Goal: Check status: Check status

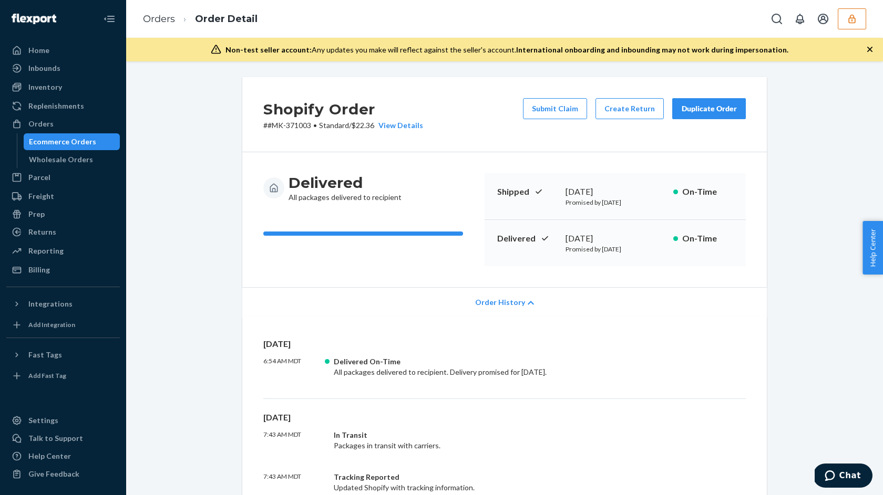
scroll to position [799, 0]
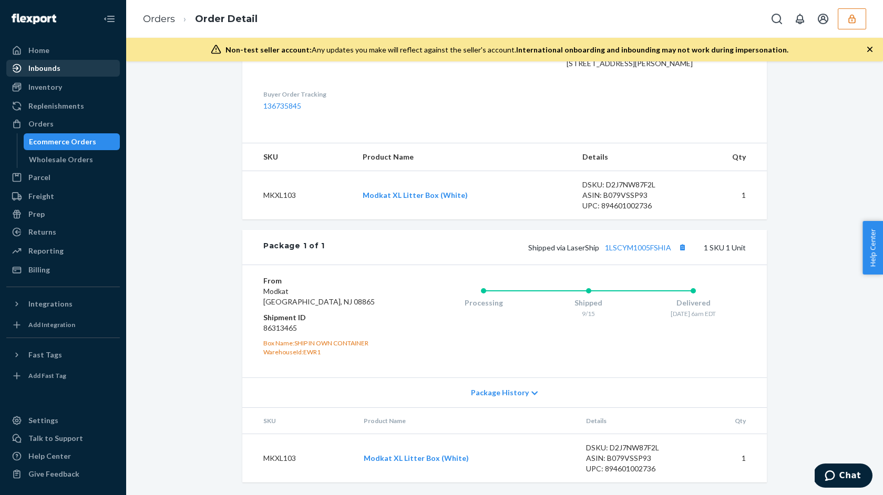
click at [63, 74] on div "Inbounds" at bounding box center [62, 68] width 111 height 15
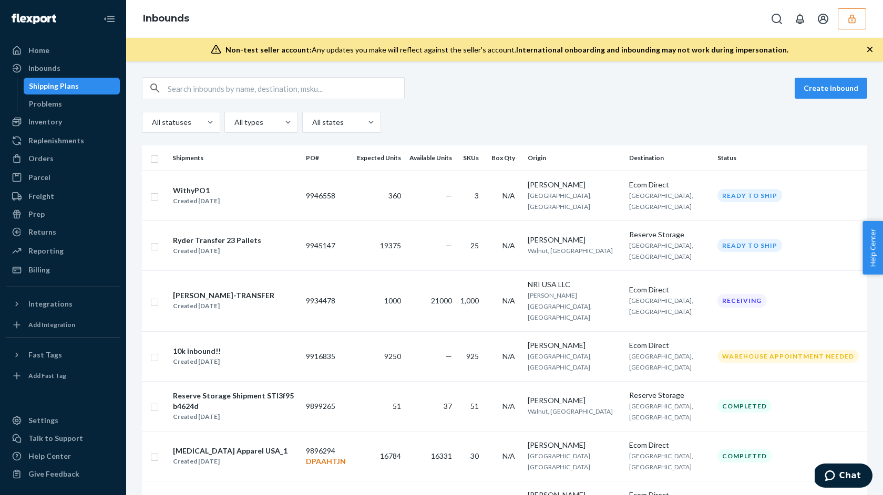
click at [427, 89] on div "Create inbound" at bounding box center [504, 88] width 725 height 22
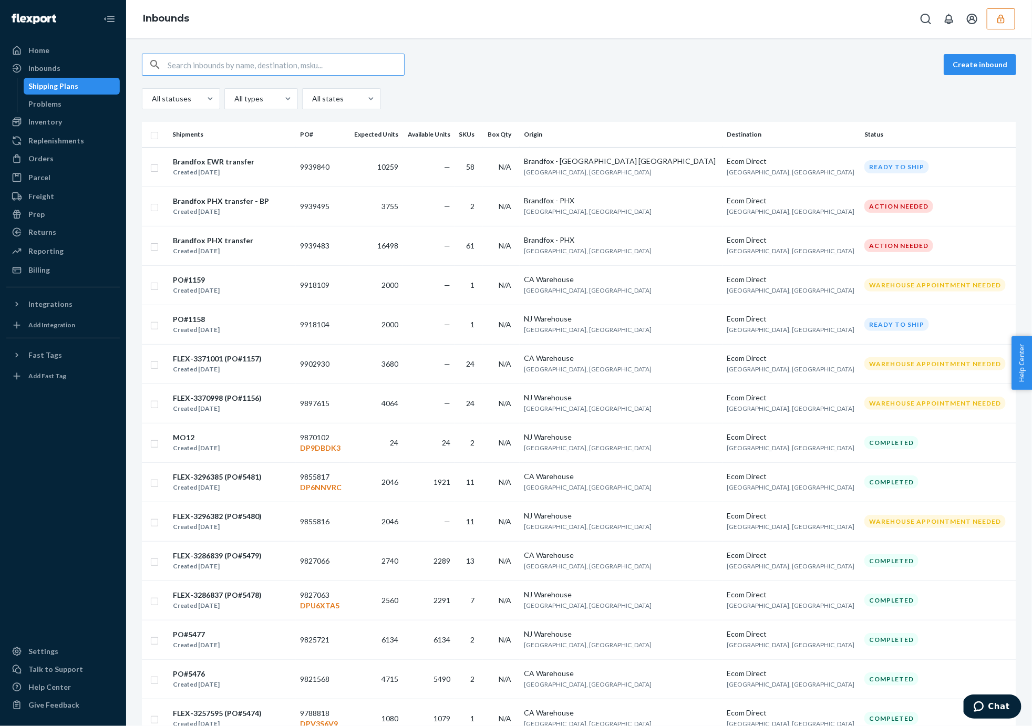
click at [1006, 14] on icon "button" at bounding box center [1001, 19] width 11 height 11
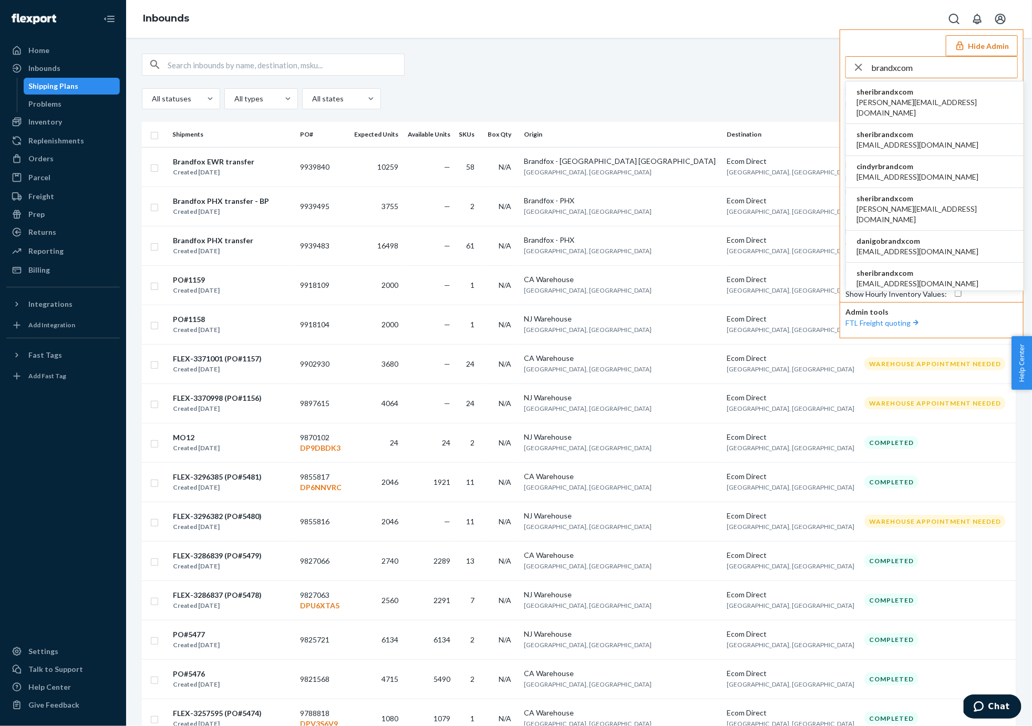
type input "brandxcom"
click at [871, 91] on span "sheribrandxcom" at bounding box center [934, 92] width 157 height 11
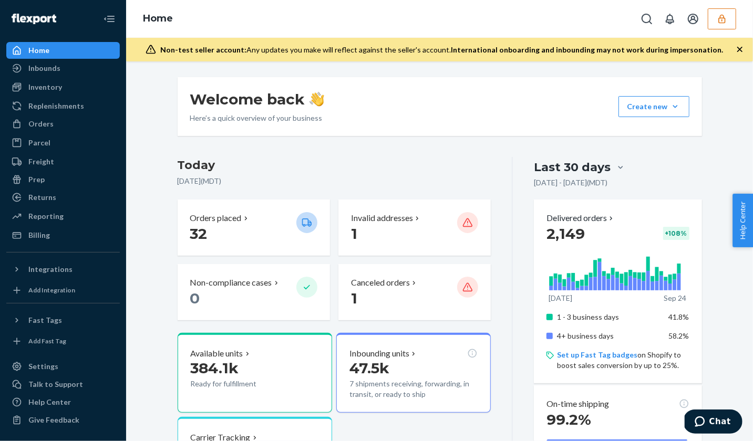
click at [730, 19] on button "button" at bounding box center [722, 18] width 28 height 21
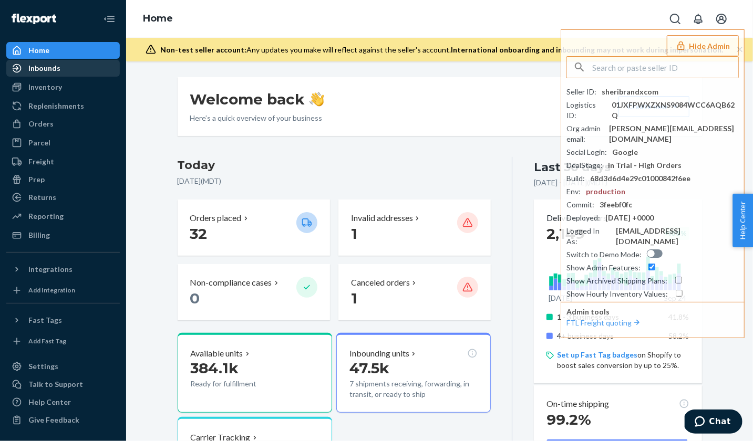
click at [34, 75] on div "Inbounds" at bounding box center [62, 68] width 111 height 15
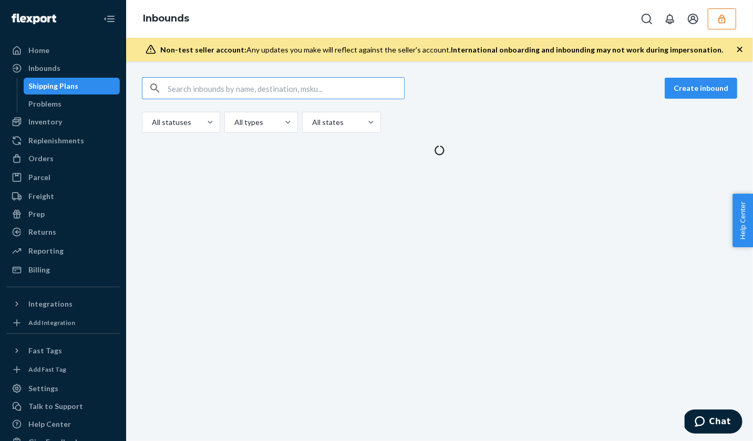
type input "9945147"
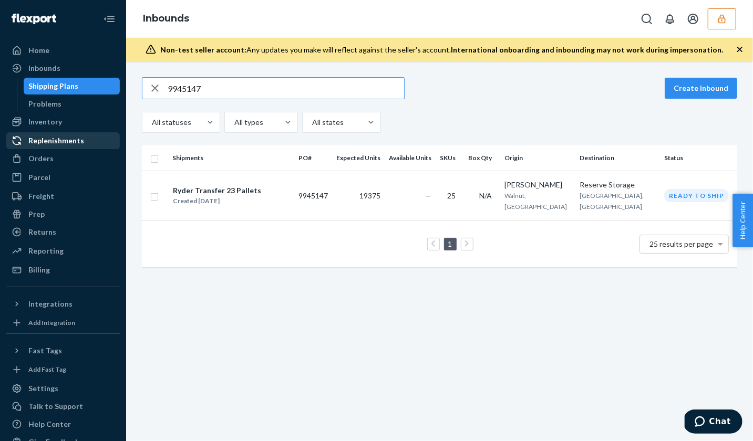
type input "9945147"
copy td "9945147"
click at [158, 89] on icon "button" at bounding box center [155, 88] width 13 height 21
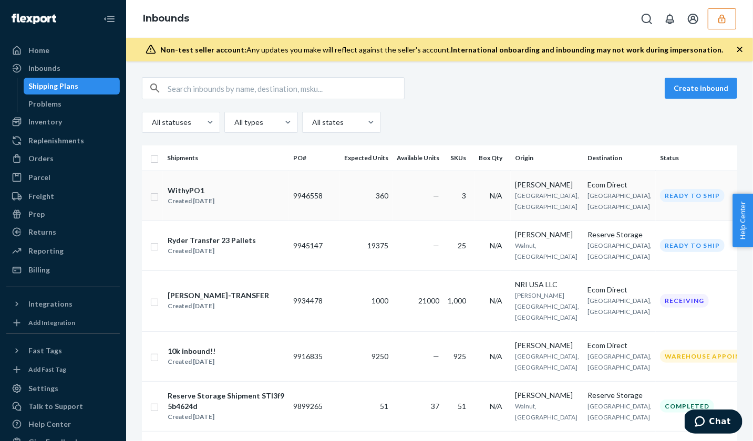
click at [230, 200] on div "WithyPO1 Created Sep 23, 2025" at bounding box center [226, 196] width 118 height 22
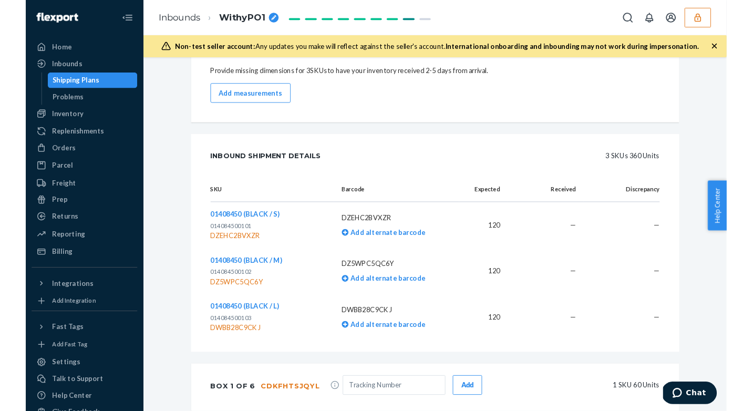
scroll to position [323, 0]
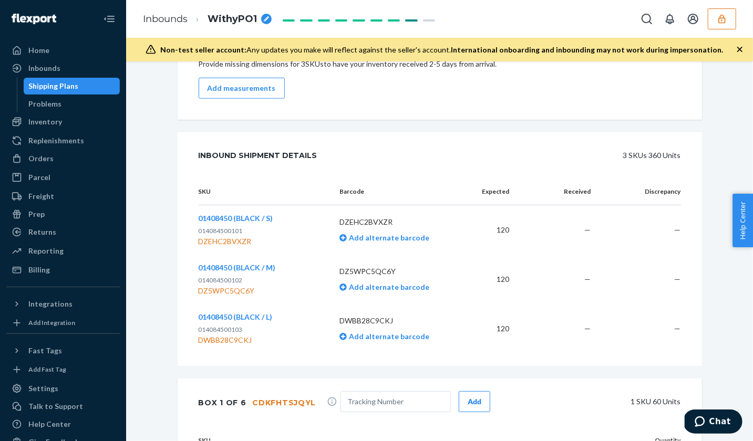
click at [231, 231] on span "014084500101" at bounding box center [221, 231] width 44 height 8
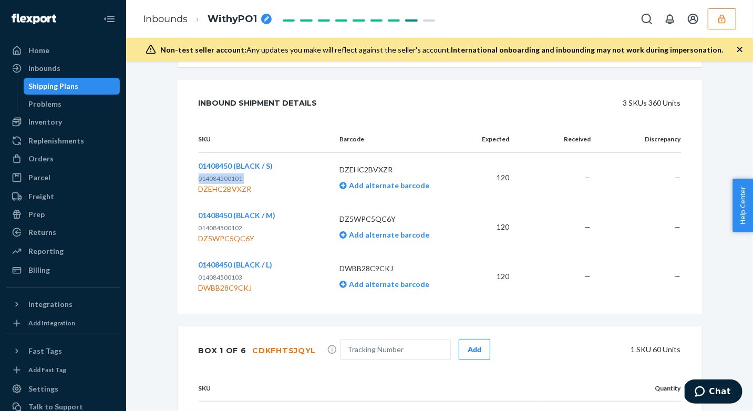
scroll to position [384, 0]
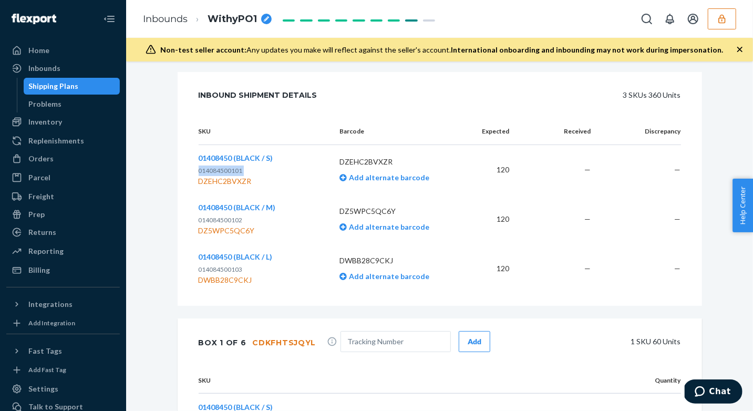
click at [748, 49] on div "Non-test seller account: Any updates you make will reflect against the seller's…" at bounding box center [439, 50] width 627 height 24
click at [741, 49] on icon "button" at bounding box center [739, 49] width 11 height 11
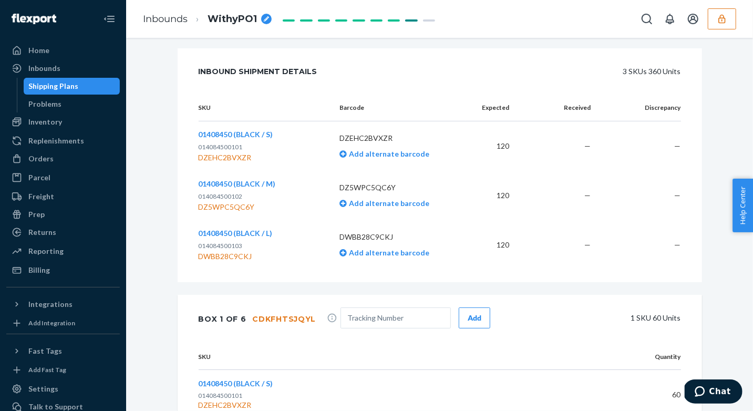
click at [236, 157] on div "DZEHC2BVXZR" at bounding box center [236, 157] width 75 height 11
click at [216, 145] on span "014084500101" at bounding box center [221, 147] width 44 height 8
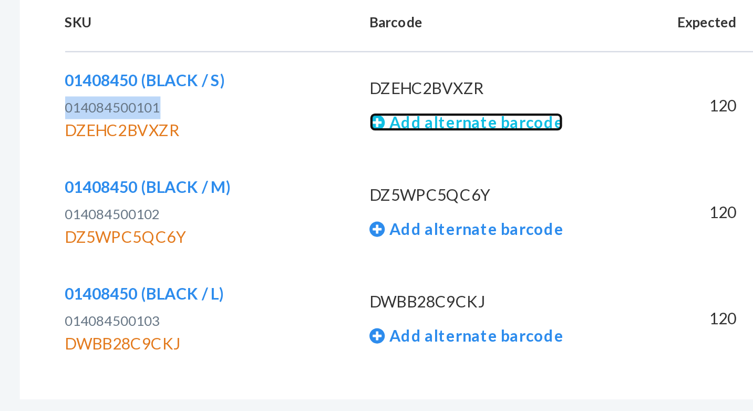
click at [342, 151] on icon at bounding box center [342, 153] width 7 height 7
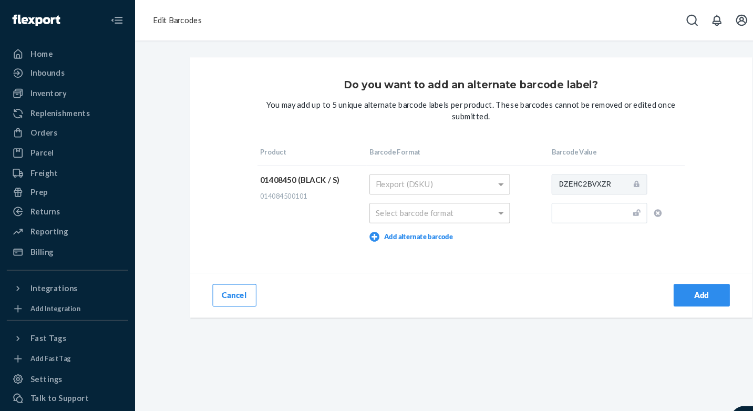
click at [268, 184] on span "014084500101" at bounding box center [265, 183] width 44 height 8
copy span "014084500101"
click at [413, 202] on div "Select barcode format" at bounding box center [411, 199] width 130 height 18
click at [532, 199] on input "text" at bounding box center [559, 199] width 89 height 19
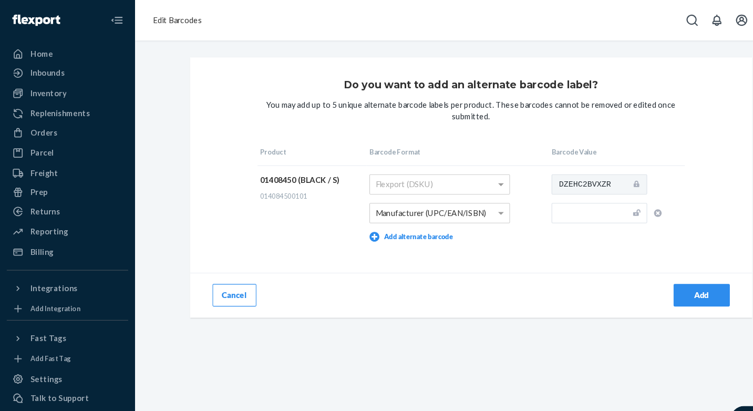
paste input "014084500101"
type input "014084500101"
click at [587, 227] on td "DZEHC2BVXZR 014084500101" at bounding box center [576, 193] width 127 height 79
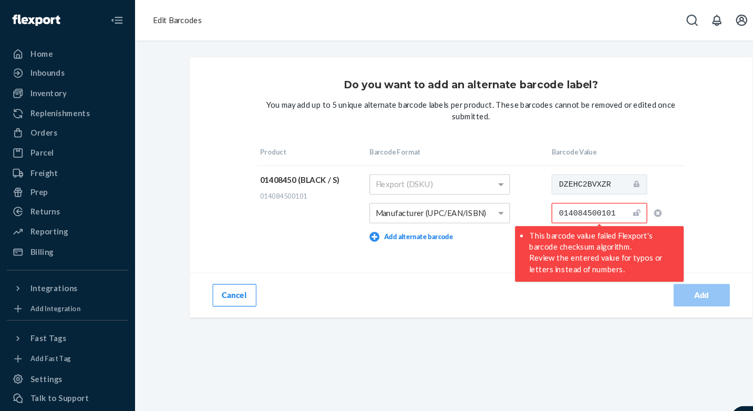
click at [381, 245] on div "Do you want to add an alternate barcode label? You may add up to 5 unique alter…" at bounding box center [440, 175] width 525 height 243
click at [219, 282] on button "Cancel" at bounding box center [219, 275] width 41 height 21
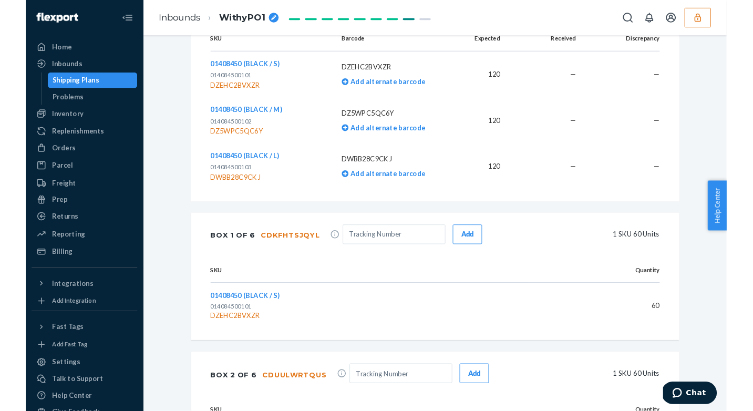
scroll to position [442, 0]
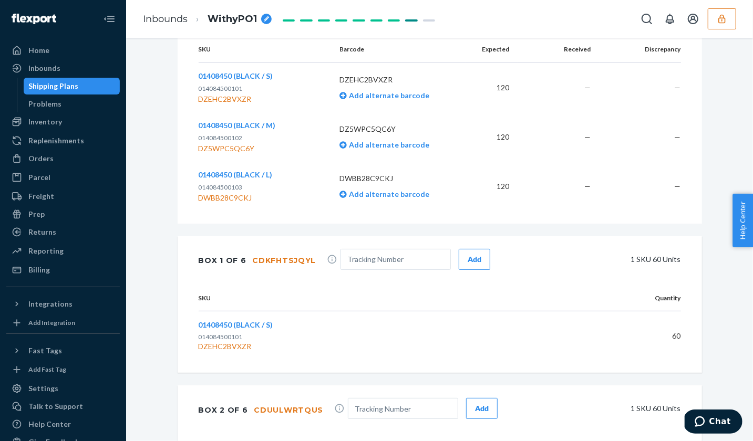
click at [223, 88] on span "014084500101" at bounding box center [221, 89] width 44 height 8
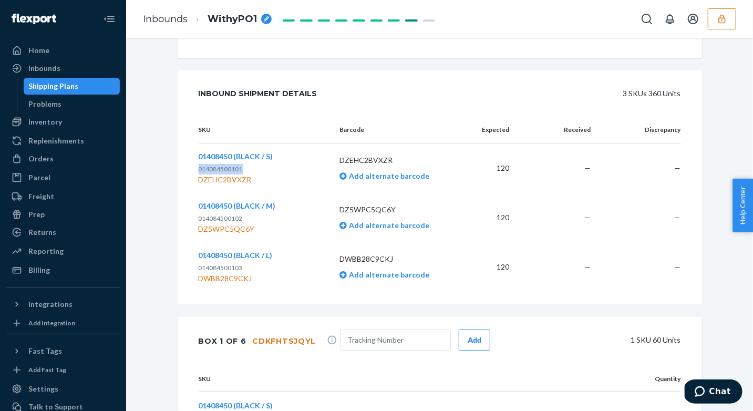
scroll to position [351, 0]
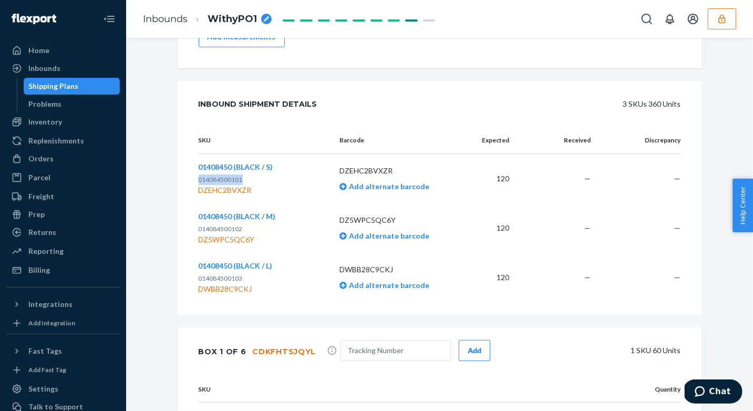
click at [220, 176] on span "014084500101" at bounding box center [221, 179] width 44 height 8
click at [386, 190] on td "DZEHC2BVXZR Add alternate barcode" at bounding box center [398, 178] width 134 height 50
click at [385, 189] on td "DZEHC2BVXZR Add alternate barcode" at bounding box center [398, 178] width 134 height 50
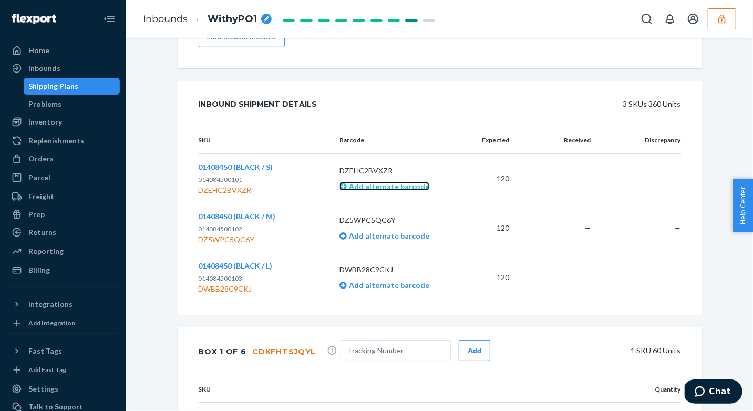
click at [386, 184] on span "Add alternate barcode" at bounding box center [388, 186] width 82 height 9
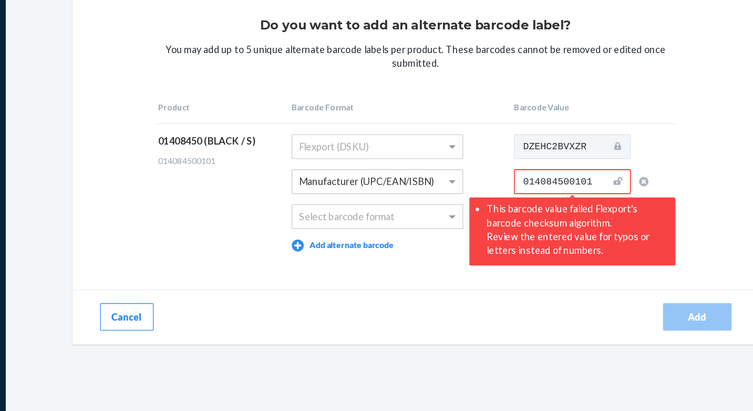
click at [520, 197] on input "014084500101" at bounding box center [559, 199] width 89 height 19
click at [550, 210] on td "DZEHC2BVXZR 0014084500101 This barcode value failed Flexport's barcode checksum…" at bounding box center [576, 207] width 127 height 106
click at [524, 199] on input "0014084500101" at bounding box center [559, 199] width 89 height 19
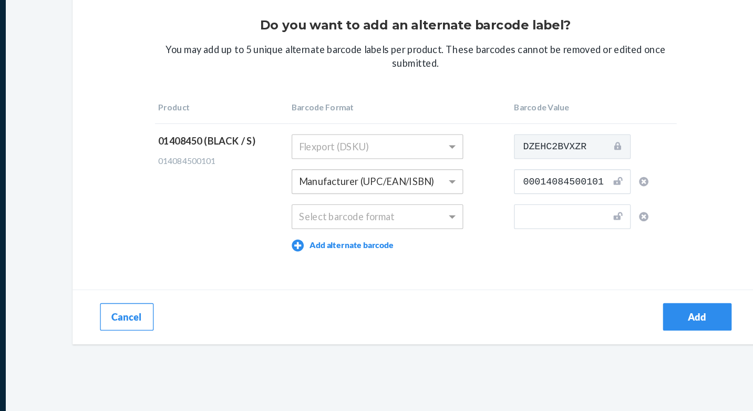
click at [505, 212] on tr "01408450 (BLACK / S) 014084500101 Flexport (DSKU) Manufacturer (UPC/EAN/ISBN) S…" at bounding box center [440, 207] width 399 height 106
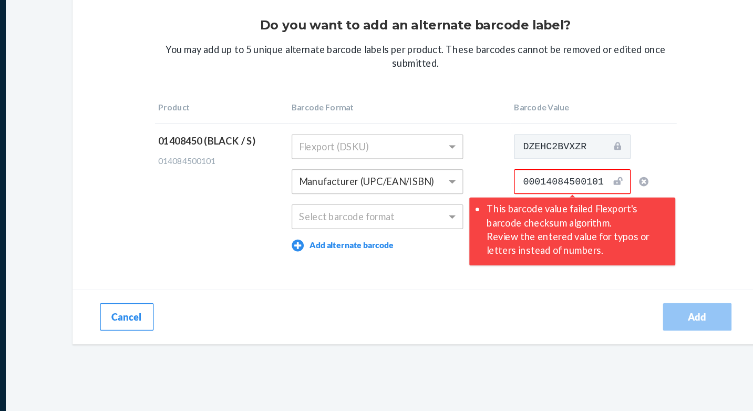
click at [505, 203] on td "Flexport (DSKU) Manufacturer (UPC/EAN/ISBN) Select barcode format Add alternate…" at bounding box center [428, 207] width 170 height 106
click at [526, 201] on input "00014084500101" at bounding box center [559, 199] width 89 height 19
click at [536, 198] on input "00014084500101" at bounding box center [559, 199] width 89 height 19
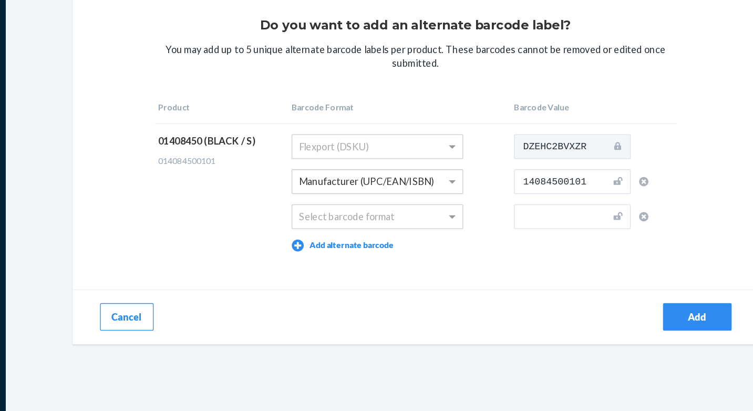
click at [488, 200] on div "Manufacturer (UPC/EAN/ISBN)" at bounding box center [425, 199] width 160 height 19
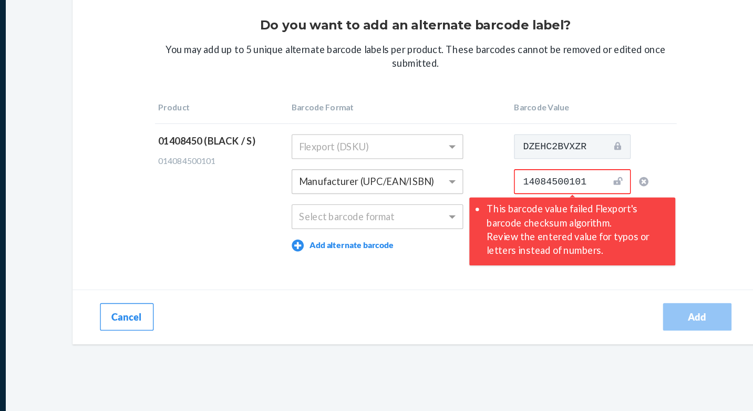
click at [523, 201] on input "14084500101" at bounding box center [559, 199] width 89 height 19
click at [573, 200] on input "14084500101" at bounding box center [559, 199] width 89 height 19
click at [450, 205] on div "Manufacturer (UPC/EAN/ISBN)" at bounding box center [411, 199] width 130 height 18
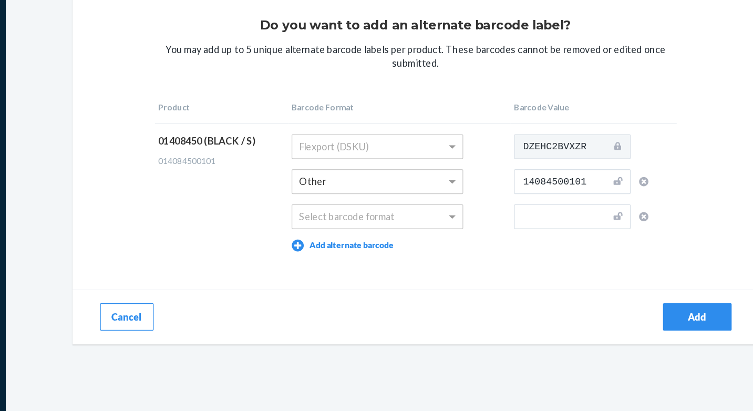
click at [520, 199] on input "14084500101" at bounding box center [559, 199] width 89 height 19
type input "014084500101"
click at [501, 223] on div "Select barcode format" at bounding box center [425, 225] width 160 height 19
click at [494, 231] on div "Select barcode format" at bounding box center [425, 225] width 160 height 19
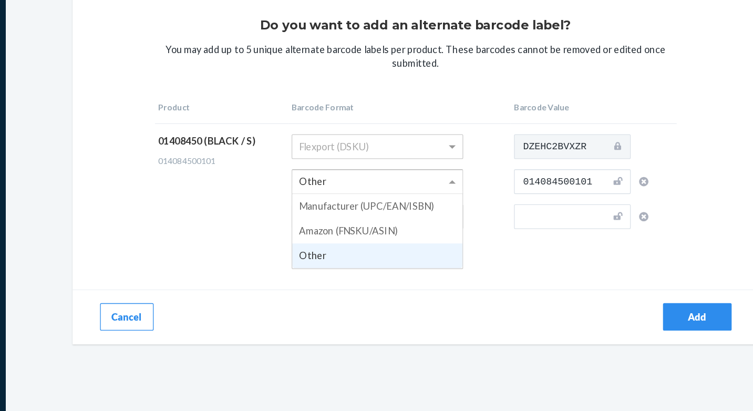
click at [421, 204] on div "Other" at bounding box center [411, 199] width 130 height 18
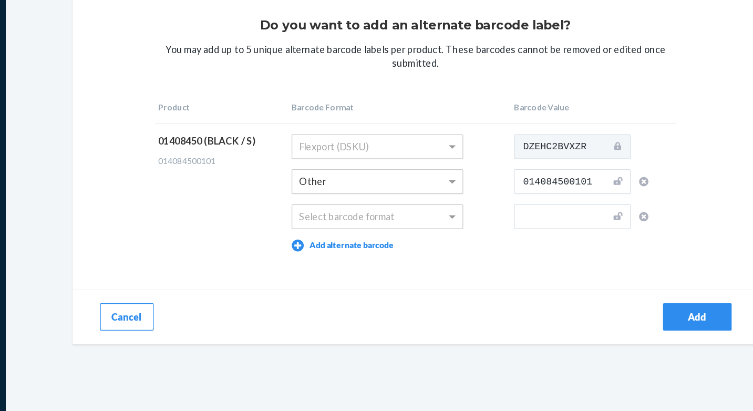
click at [309, 252] on td "01408450 (BLACK / S) 014084500101" at bounding box center [292, 207] width 102 height 106
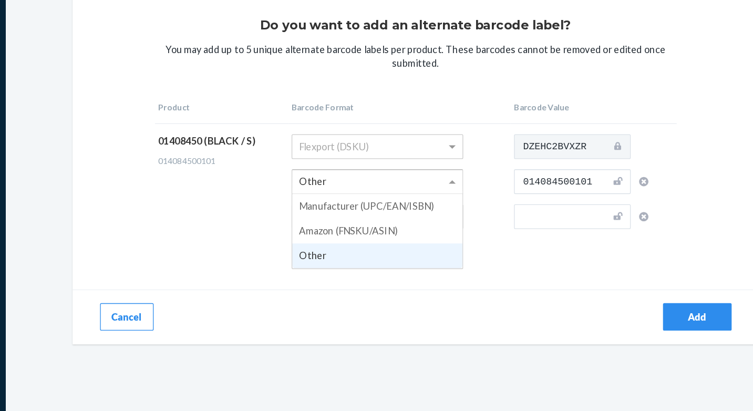
click at [390, 205] on div "Other" at bounding box center [411, 199] width 130 height 18
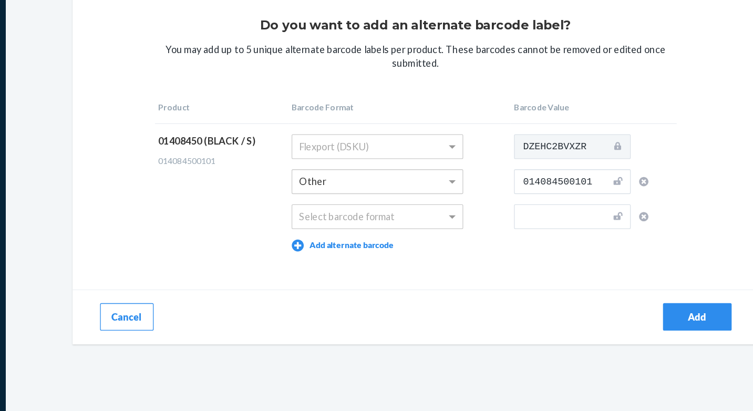
click at [334, 220] on td "01408450 (BLACK / S) 014084500101" at bounding box center [292, 207] width 102 height 106
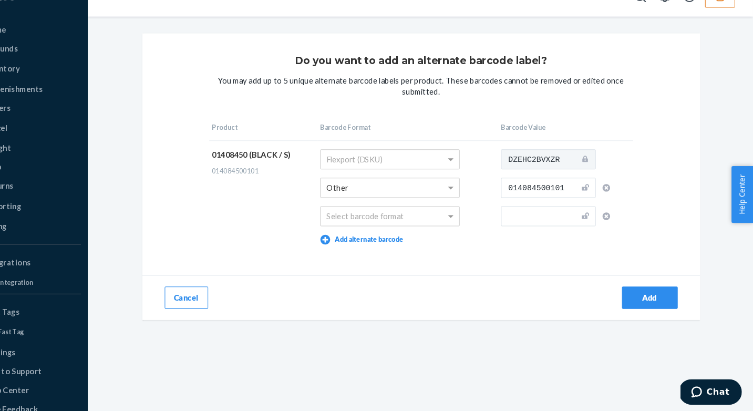
click at [615, 198] on icon "button" at bounding box center [614, 198] width 7 height 7
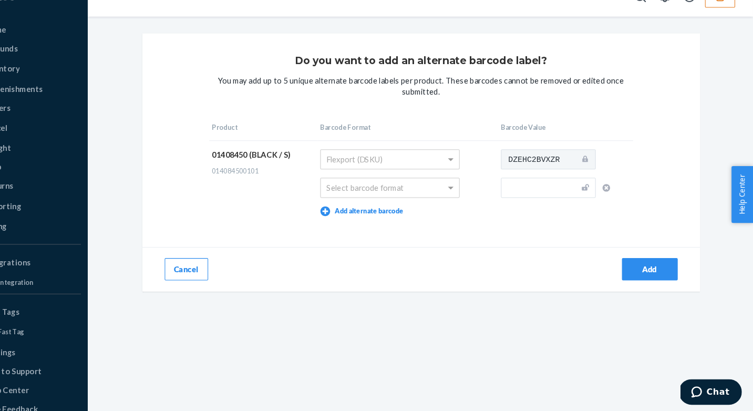
click at [216, 280] on button "Cancel" at bounding box center [219, 275] width 41 height 21
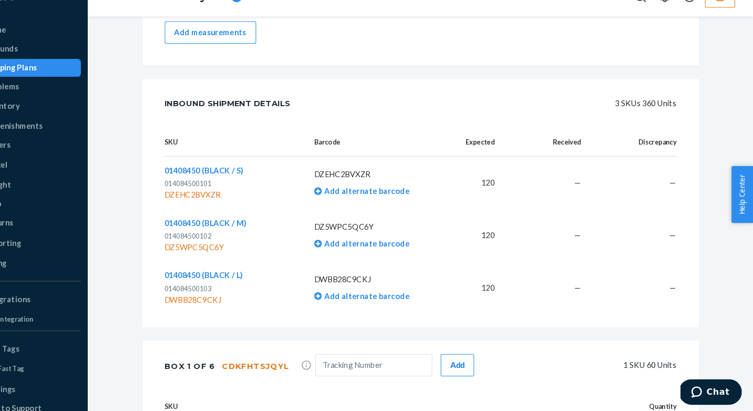
scroll to position [343, 0]
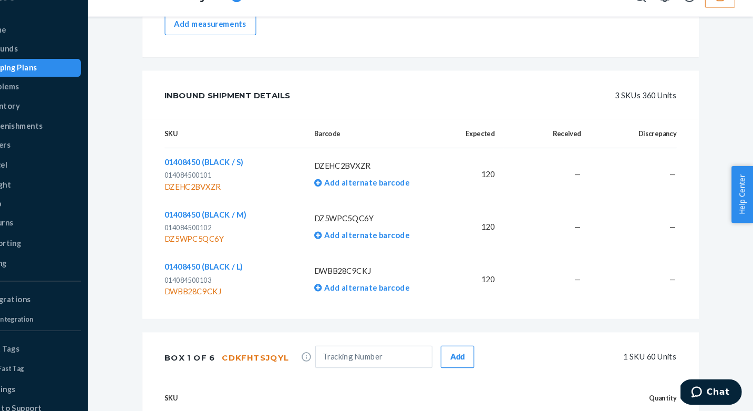
click at [230, 171] on span "01408450 (BLACK / S)" at bounding box center [236, 174] width 75 height 9
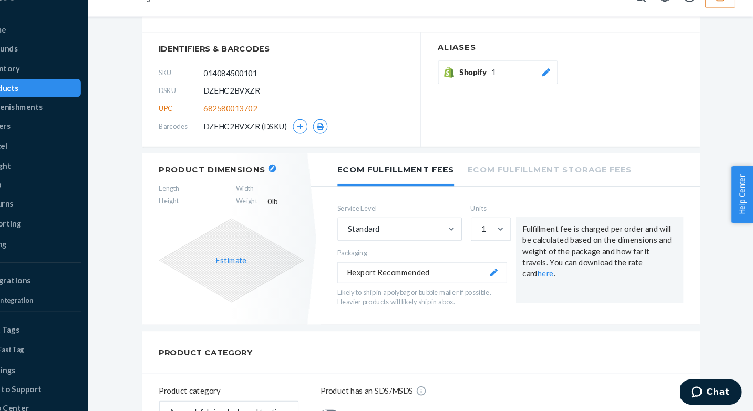
scroll to position [45, 0]
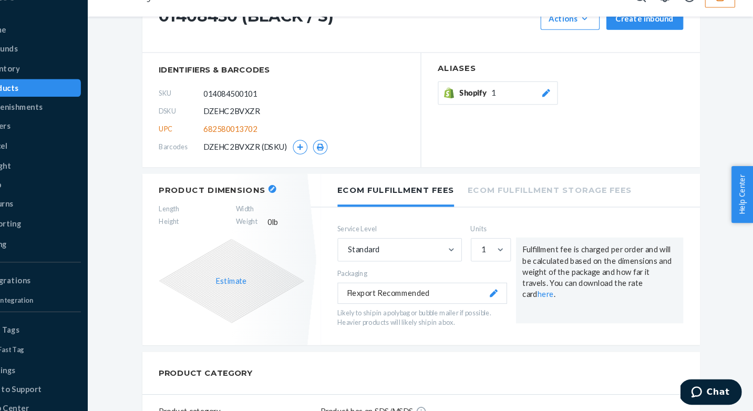
click at [252, 144] on span "682580013702" at bounding box center [260, 144] width 50 height 11
copy span "682580013702"
click at [324, 162] on icon "button" at bounding box center [326, 161] width 6 height 6
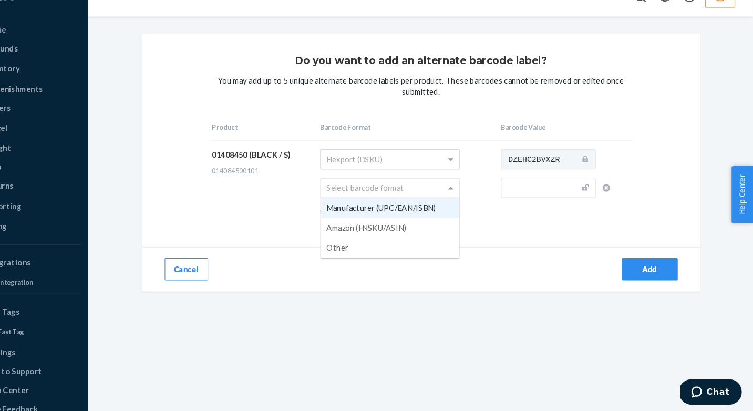
click at [437, 200] on div "Select barcode format" at bounding box center [411, 199] width 130 height 18
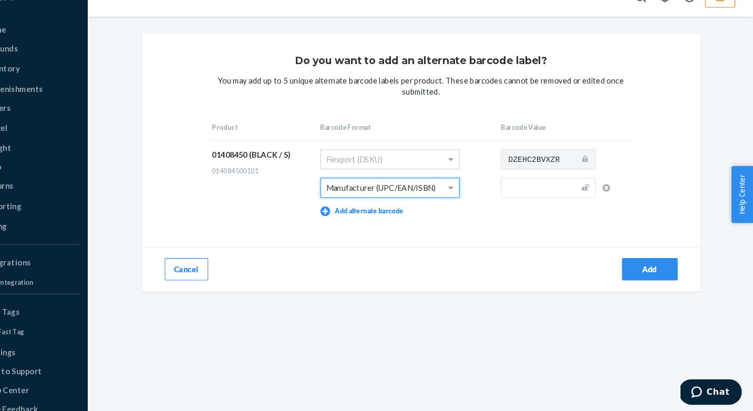
paste input "682580013702"
type input "682580013702"
click at [551, 199] on input "text" at bounding box center [559, 199] width 89 height 19
paste input "682580013702"
type input "682580013702"
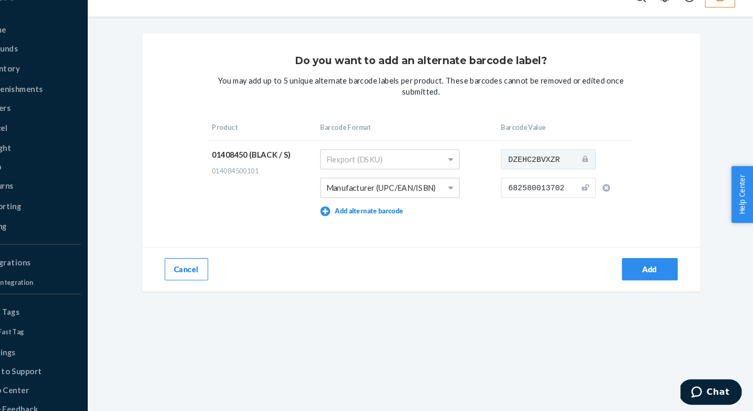
click at [533, 235] on div "Do you want to add an alternate barcode label? You may add up to 5 unique alter…" at bounding box center [440, 175] width 525 height 243
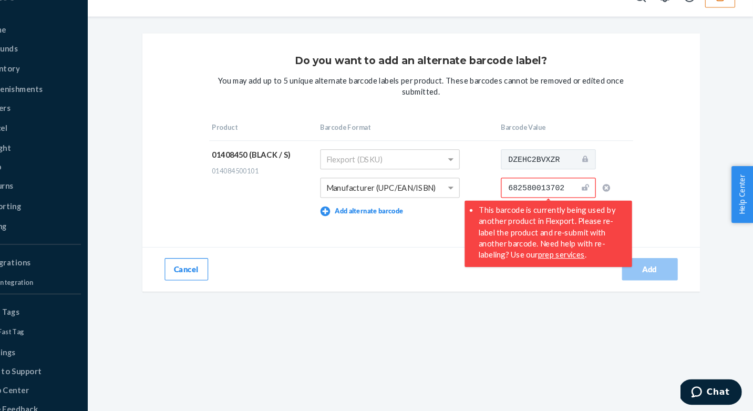
click at [519, 199] on input "682580013702" at bounding box center [559, 199] width 89 height 19
click at [552, 199] on input "682580013702" at bounding box center [559, 199] width 89 height 19
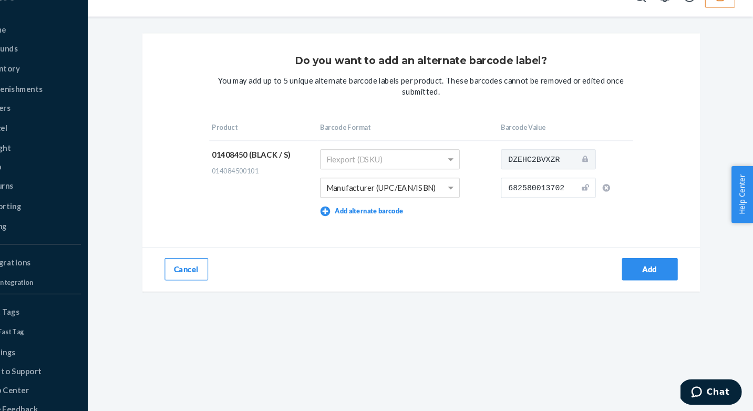
click at [218, 280] on button "Cancel" at bounding box center [219, 275] width 41 height 21
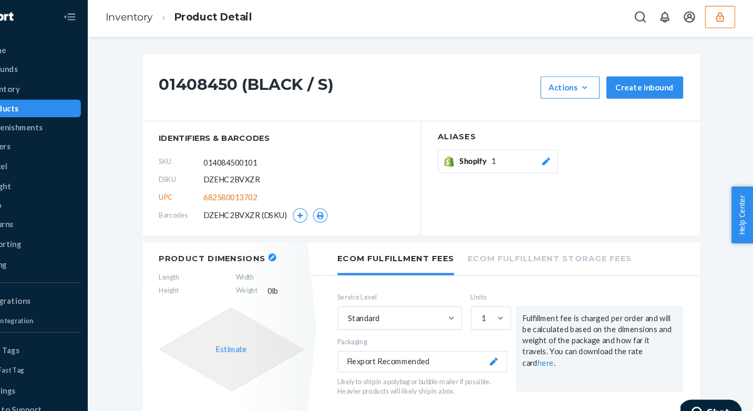
click at [199, 85] on h1 "01408450 (BLACK / S)" at bounding box center [370, 85] width 354 height 21
click at [192, 84] on div "01408450 (BLACK / S) Actions Add components Hide Create inbound" at bounding box center [440, 86] width 525 height 64
drag, startPoint x: 193, startPoint y: 82, endPoint x: 265, endPoint y: 82, distance: 72.5
click at [265, 82] on h1 "01408450 (BLACK / S)" at bounding box center [370, 85] width 354 height 21
drag, startPoint x: 278, startPoint y: 80, endPoint x: 363, endPoint y: 80, distance: 84.1
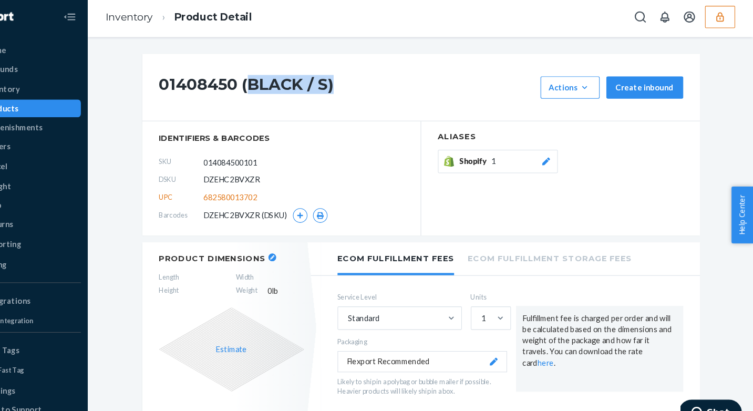
click at [362, 80] on h1 "01408450 (BLACK / S)" at bounding box center [370, 85] width 354 height 21
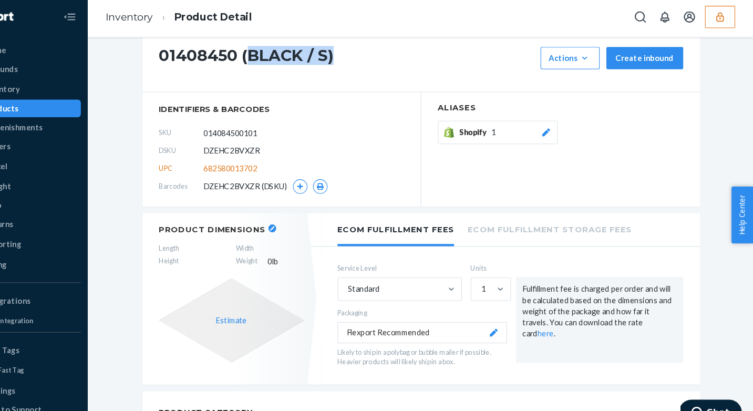
scroll to position [25, 0]
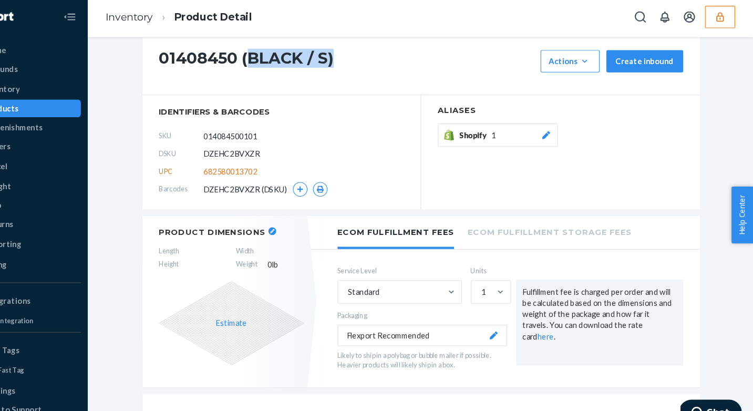
click at [487, 137] on button "Shopify 1" at bounding box center [512, 130] width 113 height 22
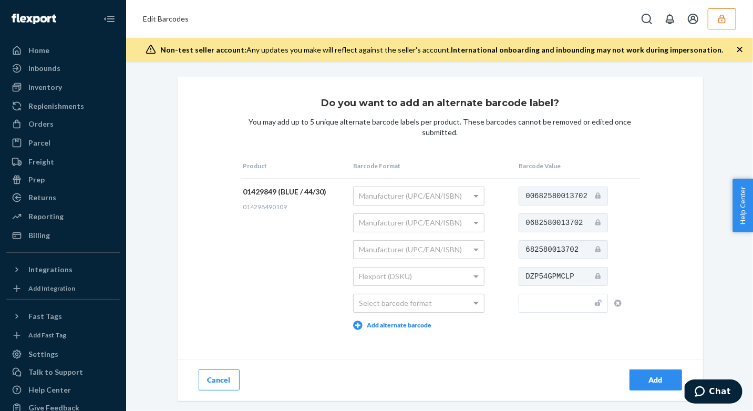
click at [222, 379] on button "Cancel" at bounding box center [219, 379] width 41 height 21
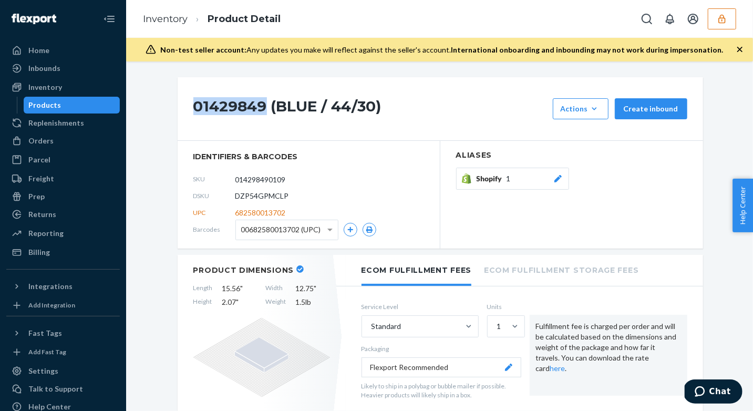
drag, startPoint x: 194, startPoint y: 107, endPoint x: 266, endPoint y: 106, distance: 71.5
click at [266, 106] on h1 "01429849 (BLUE / 44/30)" at bounding box center [370, 108] width 354 height 21
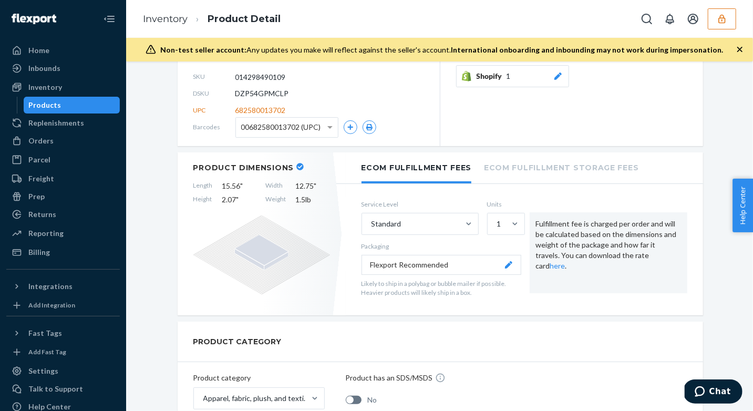
scroll to position [116, 0]
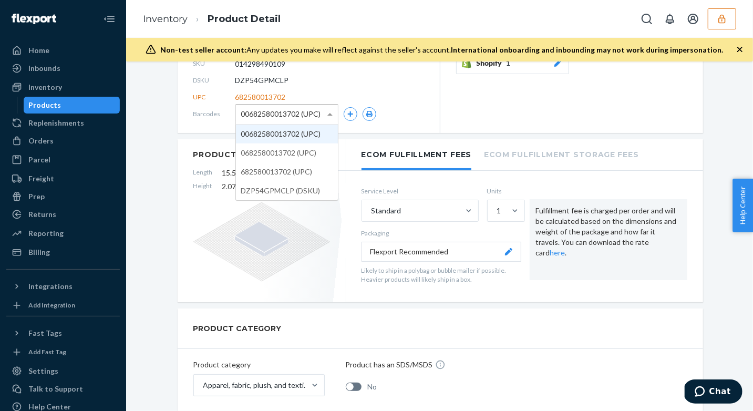
click at [260, 121] on span "00682580013702 (UPC)" at bounding box center [281, 114] width 80 height 18
click at [192, 190] on div "Product Dimensions Length 15.56 " Width 12.75 " Height 2.07 " Weight 1.5 lb" at bounding box center [262, 220] width 168 height 163
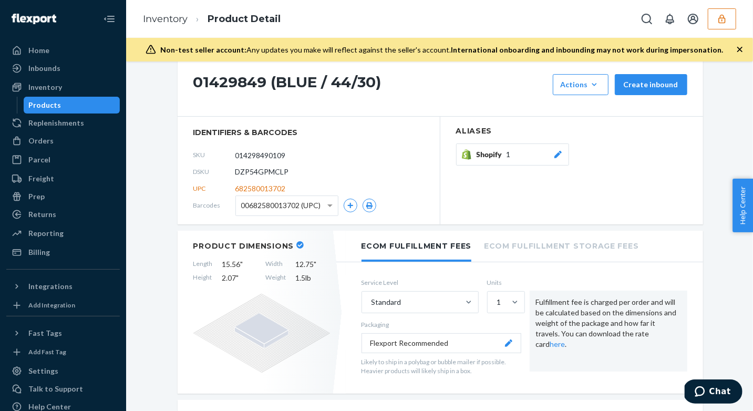
scroll to position [0, 0]
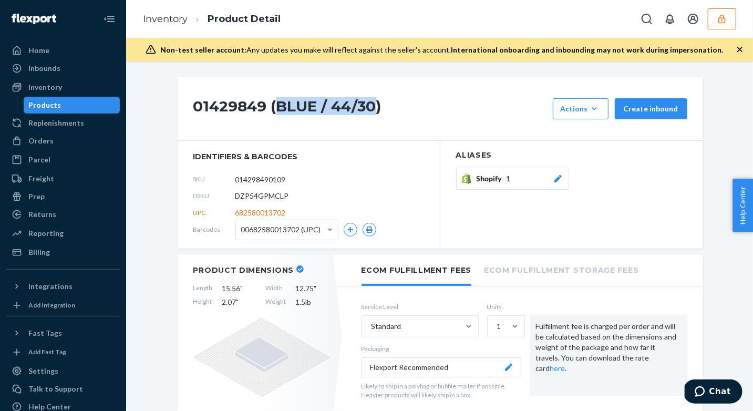
drag, startPoint x: 278, startPoint y: 105, endPoint x: 378, endPoint y: 101, distance: 99.9
click at [378, 101] on h1 "01429849 (BLUE / 44/30)" at bounding box center [370, 108] width 354 height 21
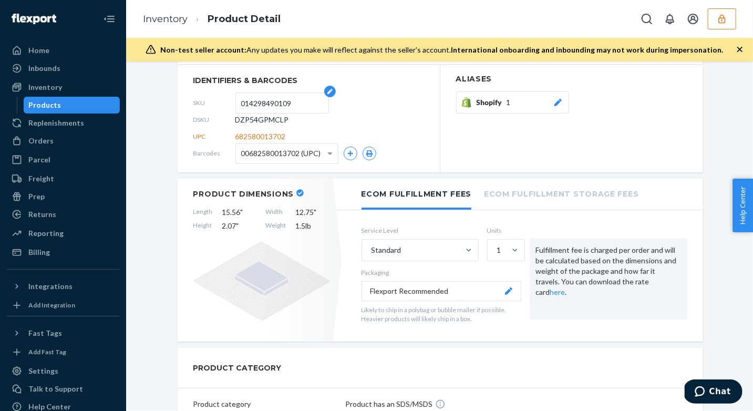
scroll to position [64, 0]
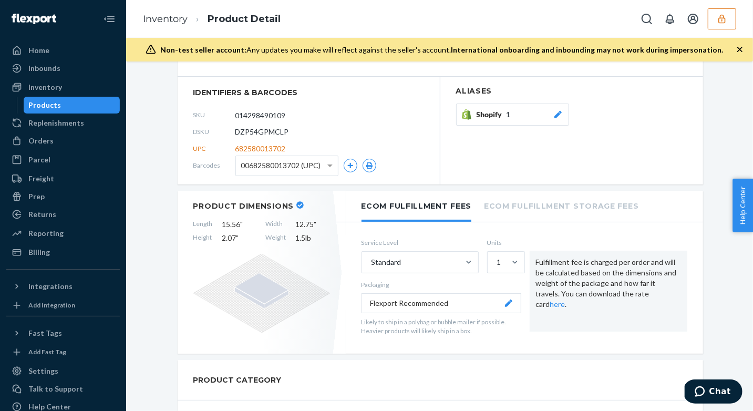
click at [487, 114] on span "Shopify" at bounding box center [492, 114] width 30 height 11
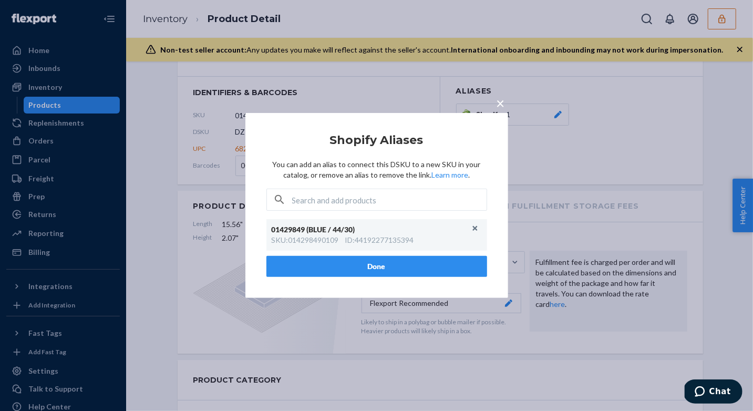
click at [501, 103] on span "×" at bounding box center [500, 103] width 8 height 18
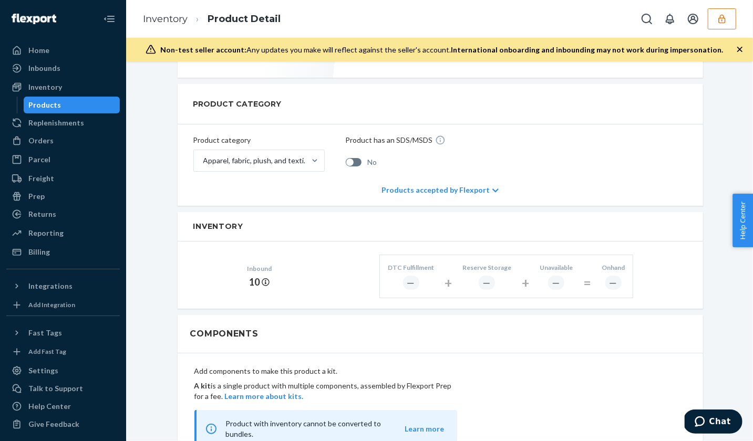
scroll to position [0, 0]
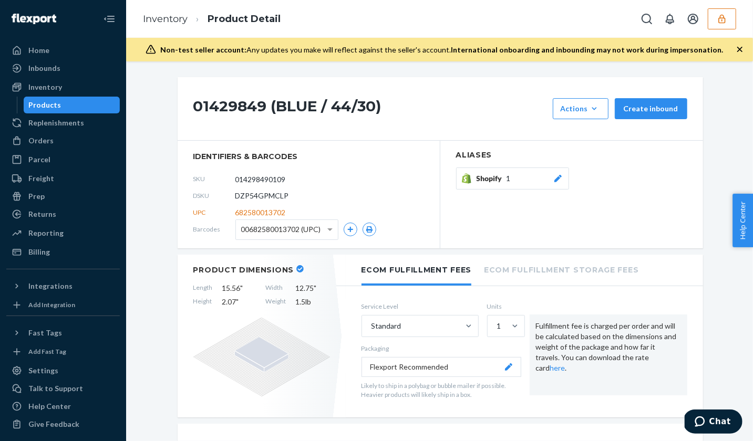
click at [255, 199] on span "DZP54GPMCLP" at bounding box center [262, 196] width 54 height 11
copy span "DZP54GPMCLP"
click at [60, 76] on link "Inbounds" at bounding box center [62, 68] width 113 height 17
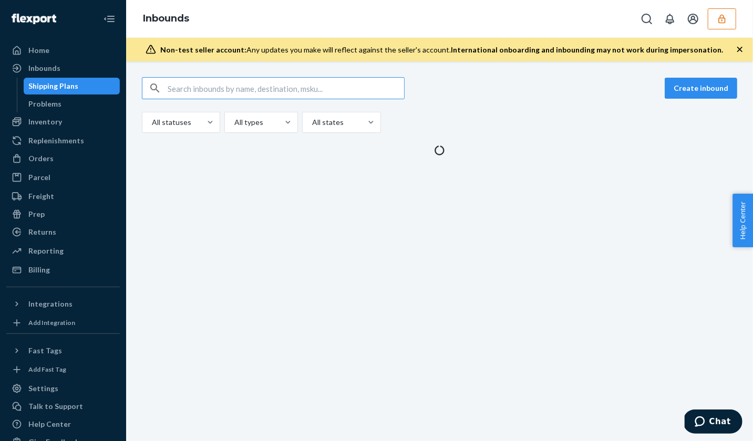
click at [214, 94] on input "text" at bounding box center [286, 88] width 236 height 21
type input "DZP54GPMCLP"
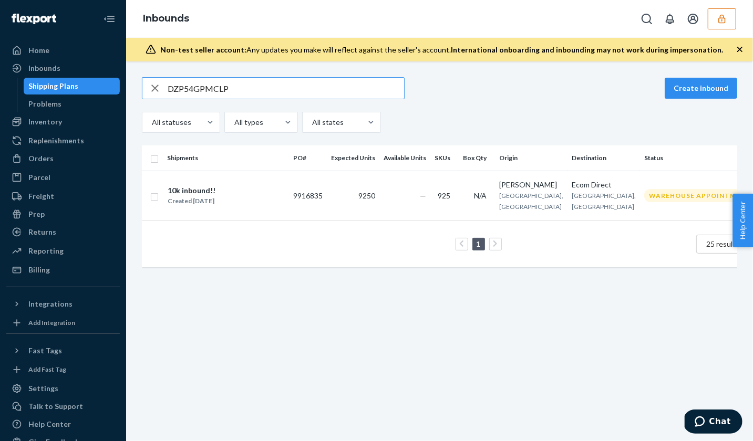
type input "DZP54GPMCLP"
click at [189, 201] on div "Created Aug 27, 2025" at bounding box center [192, 201] width 48 height 11
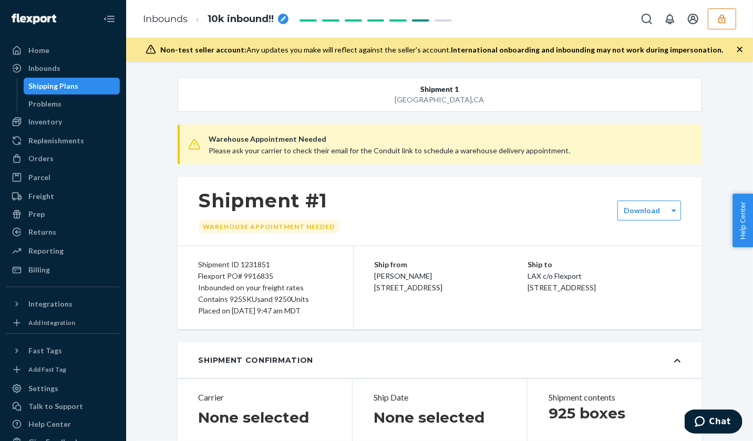
click at [260, 274] on div "Flexport PO# 9916835" at bounding box center [265, 277] width 133 height 12
copy div "9916835"
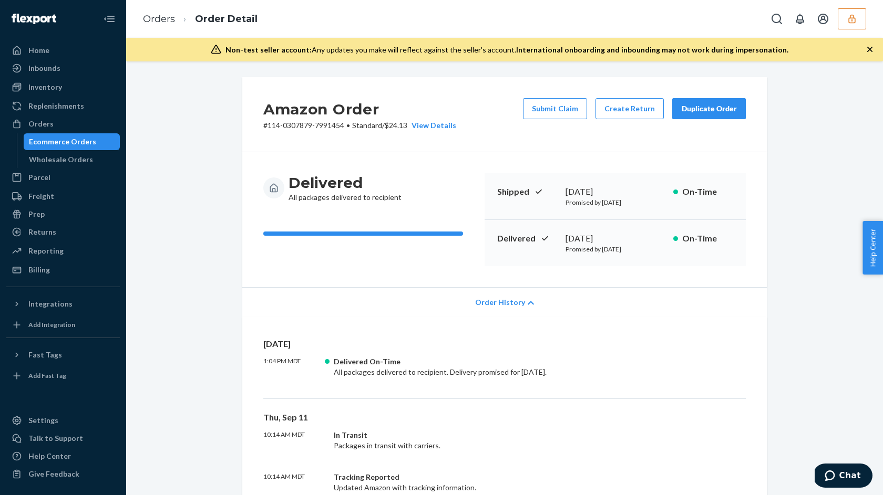
scroll to position [279, 0]
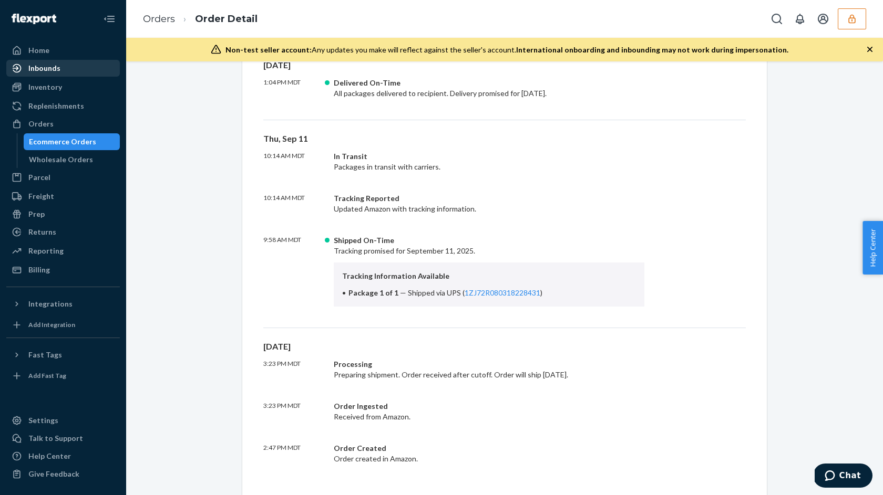
click at [77, 70] on div "Inbounds" at bounding box center [62, 68] width 111 height 15
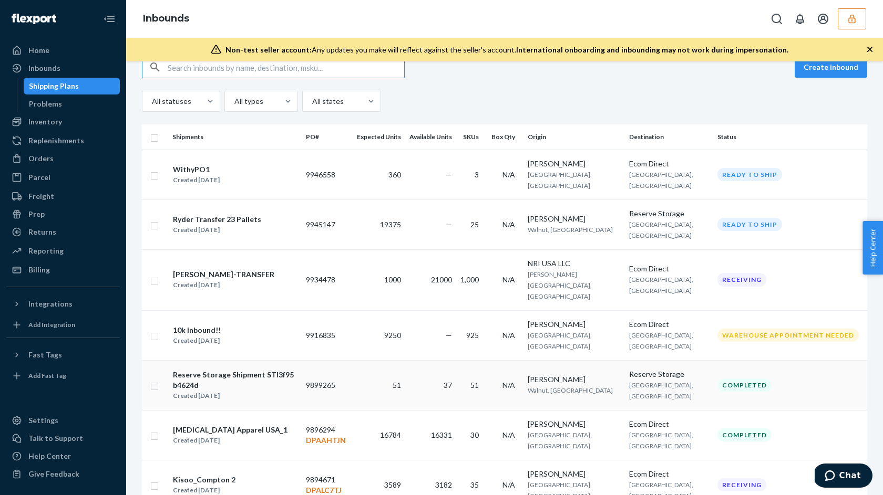
scroll to position [29, 0]
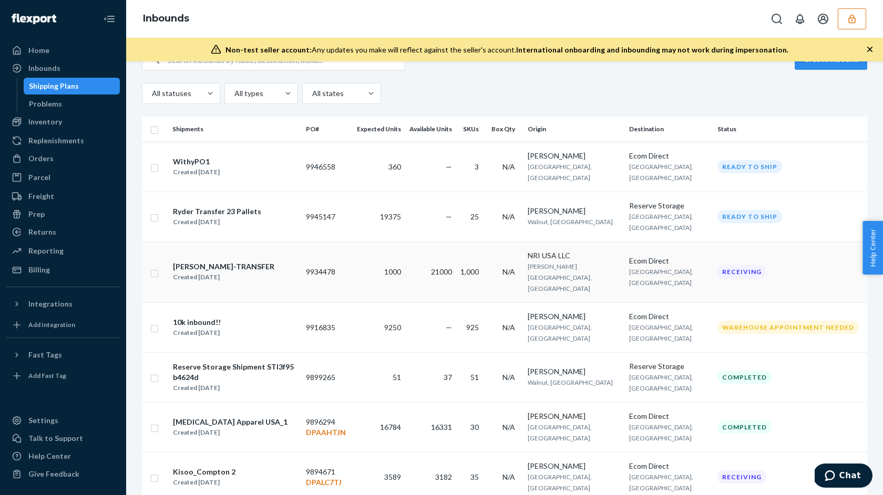
click at [231, 272] on div "Created [DATE]" at bounding box center [223, 277] width 101 height 11
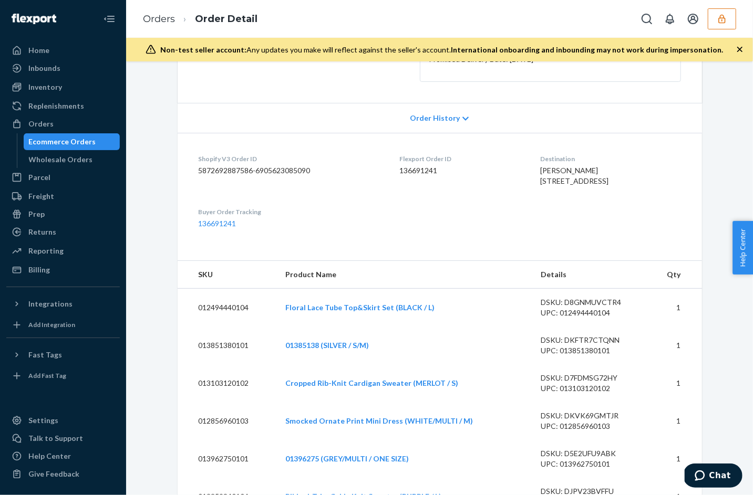
scroll to position [121, 0]
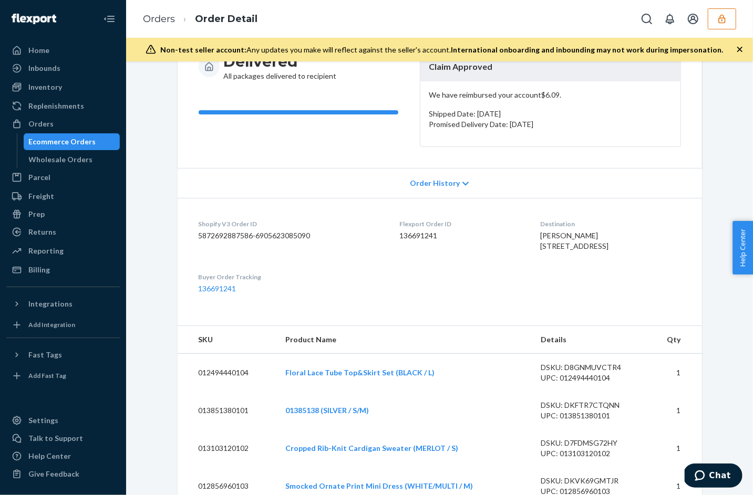
click at [433, 185] on span "Order History" at bounding box center [435, 183] width 50 height 11
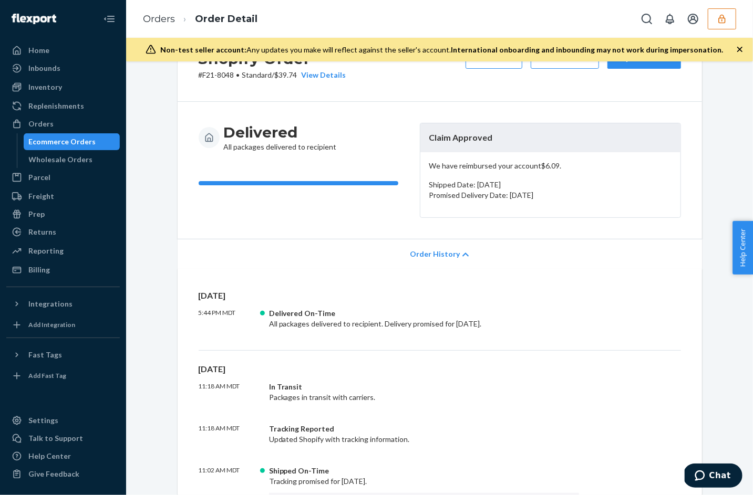
scroll to position [24, 0]
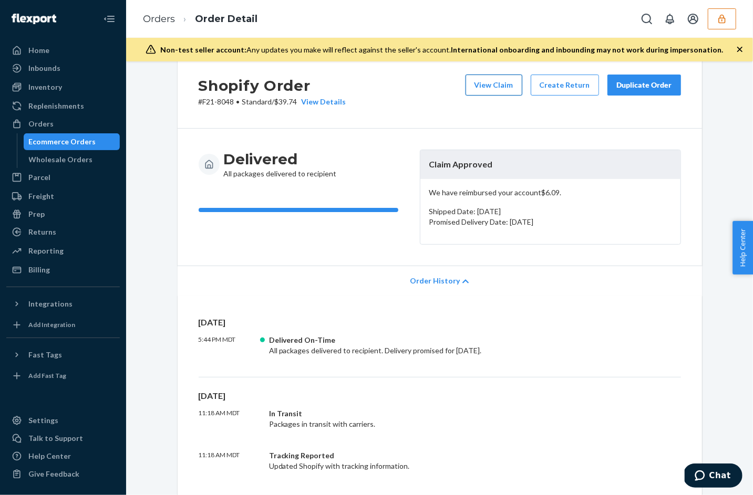
click at [496, 82] on button "View Claim" at bounding box center [493, 85] width 57 height 21
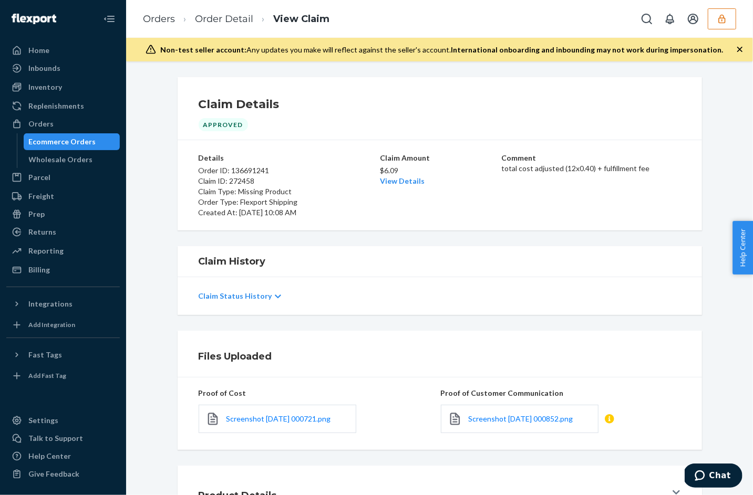
scroll to position [25, 0]
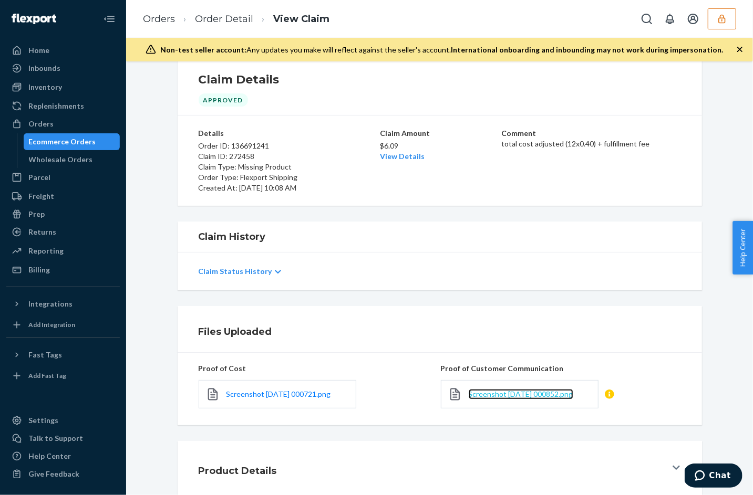
click at [543, 393] on span "Screenshot [DATE] 000852.png" at bounding box center [521, 394] width 105 height 9
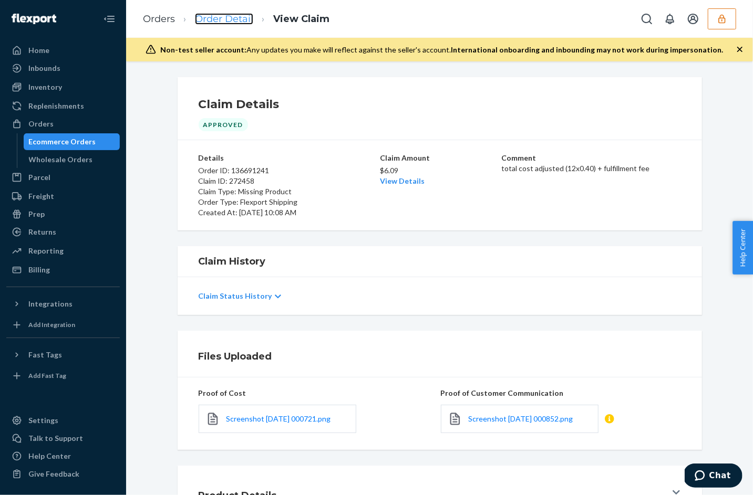
click at [222, 23] on link "Order Detail" at bounding box center [224, 19] width 58 height 12
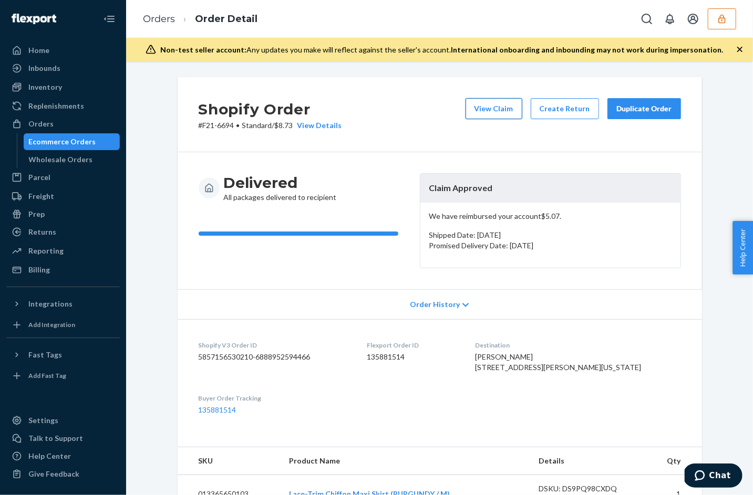
click at [505, 112] on button "View Claim" at bounding box center [493, 108] width 57 height 21
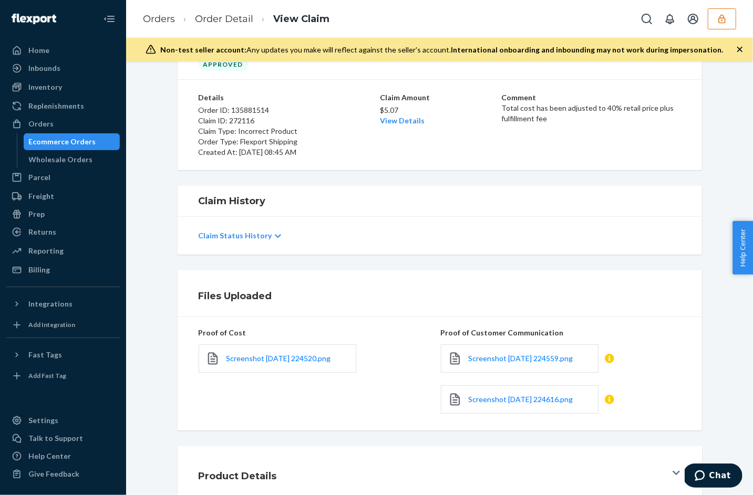
scroll to position [66, 0]
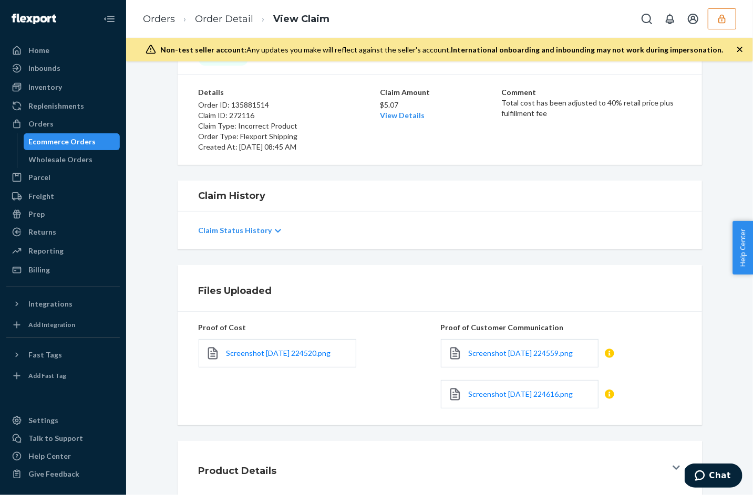
click at [663, 464] on div "Product Details" at bounding box center [433, 468] width 468 height 29
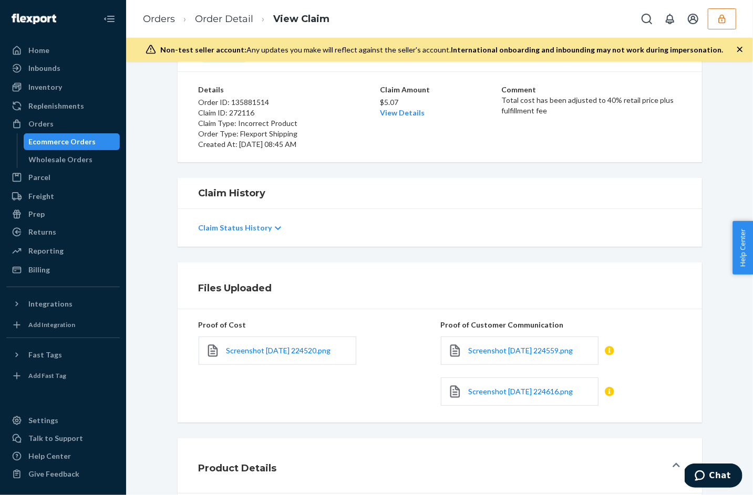
scroll to position [58, 0]
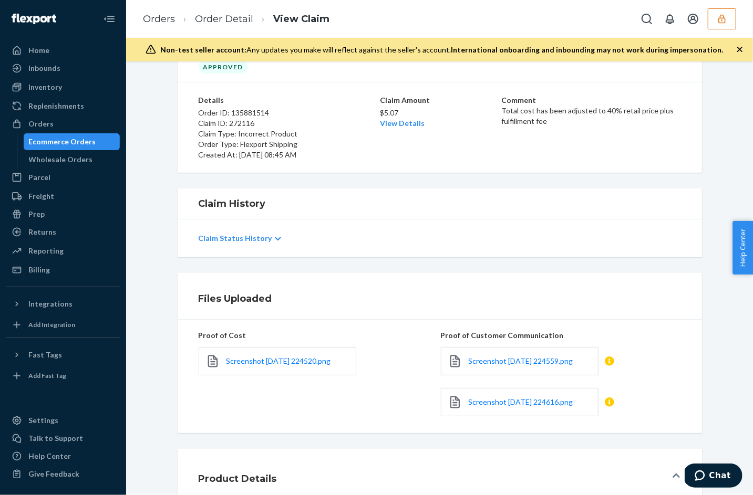
click at [275, 237] on icon at bounding box center [278, 239] width 6 height 4
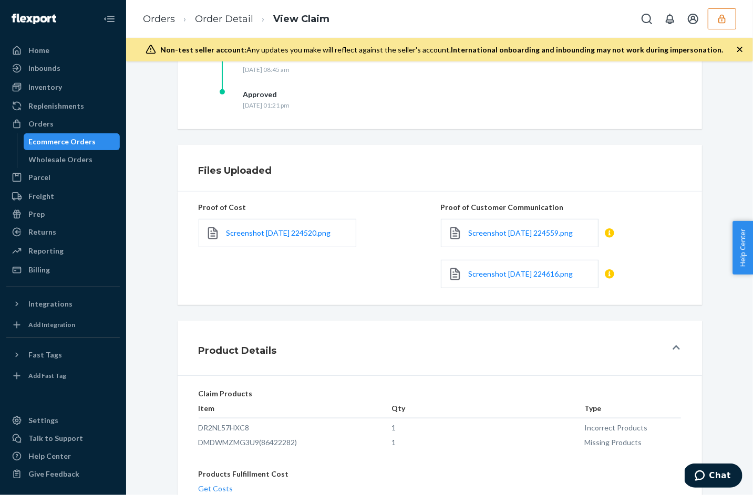
scroll to position [216, 0]
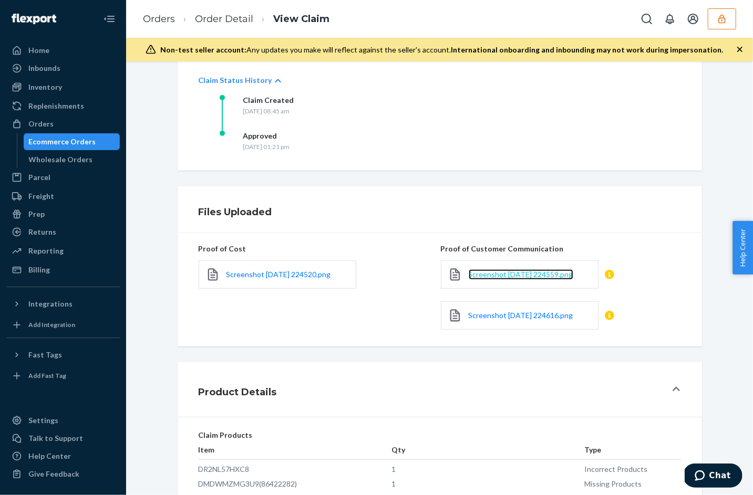
click at [478, 276] on span "Screenshot 2025-09-16 224559.png" at bounding box center [521, 274] width 105 height 9
click at [505, 313] on span "Screenshot 2025-09-16 224616.png" at bounding box center [521, 315] width 105 height 9
click at [296, 273] on span "Screenshot [DATE] 224520.png" at bounding box center [278, 274] width 105 height 9
click at [723, 19] on icon "button" at bounding box center [722, 19] width 11 height 11
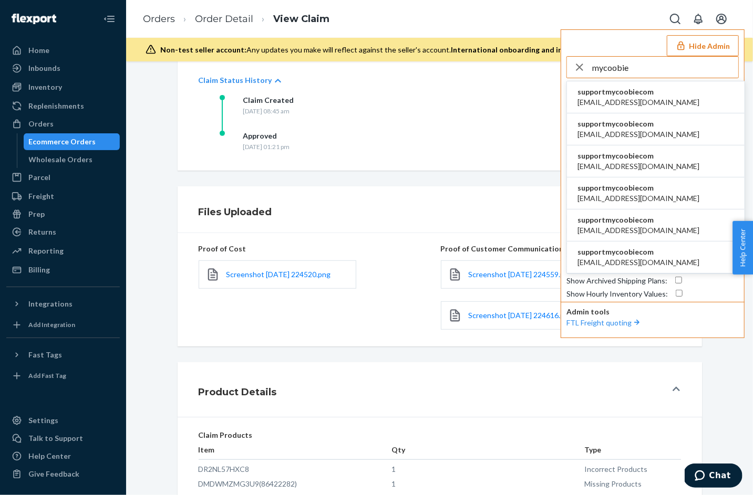
type input "mycoobie"
copy span "supportmycoobiecom"
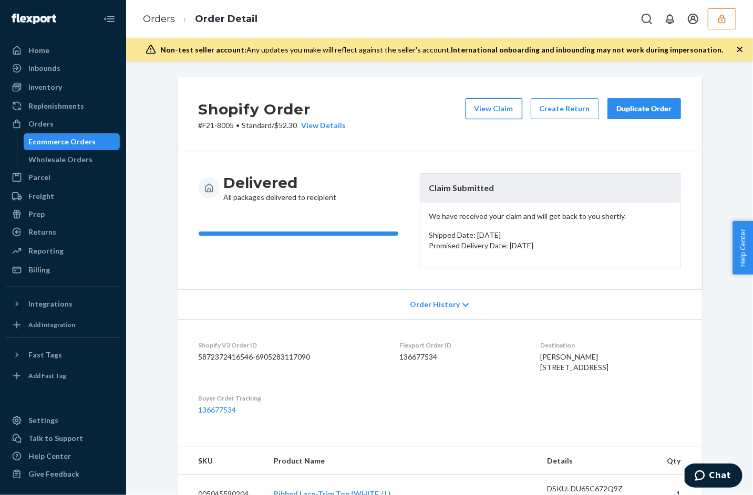
click at [502, 111] on button "View Claim" at bounding box center [493, 108] width 57 height 21
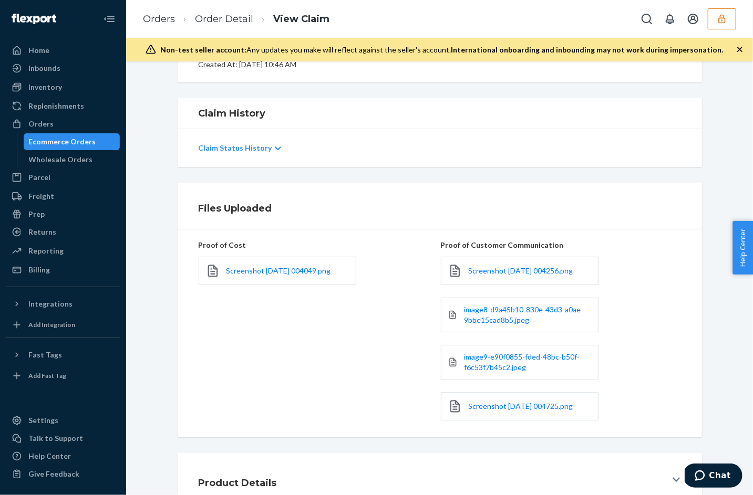
scroll to position [159, 0]
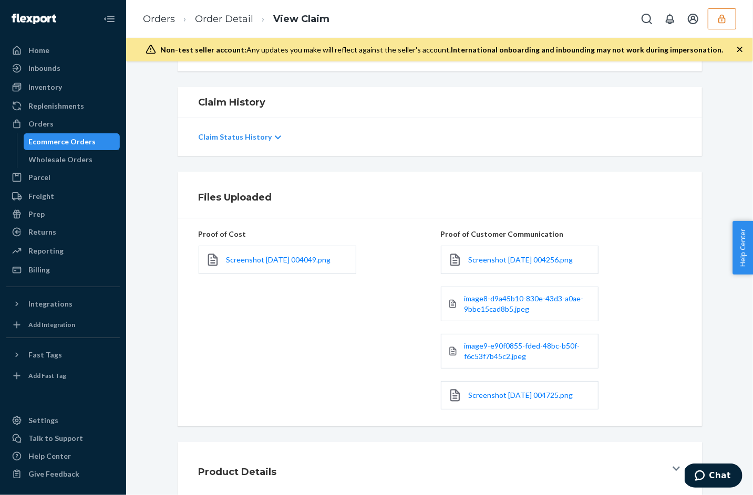
click at [659, 457] on div "Product Details" at bounding box center [433, 469] width 468 height 29
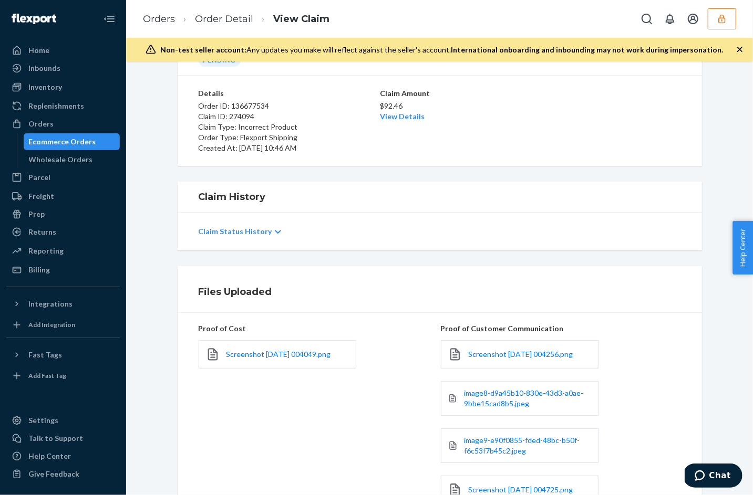
scroll to position [59, 0]
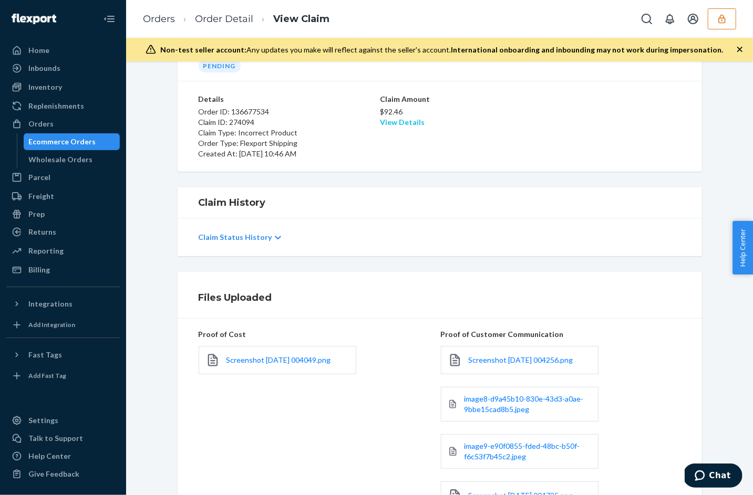
click at [407, 121] on link "View Details" at bounding box center [402, 122] width 45 height 9
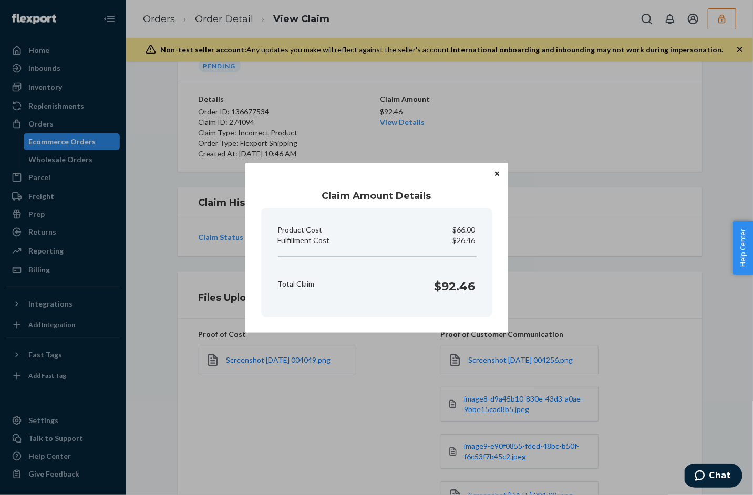
click at [491, 173] on div "Claim Amount Details Product Cost $66.00 Fulfillment Cost $26.46 Total Claim $9…" at bounding box center [376, 248] width 263 height 170
click at [501, 172] on button "Close" at bounding box center [497, 174] width 11 height 12
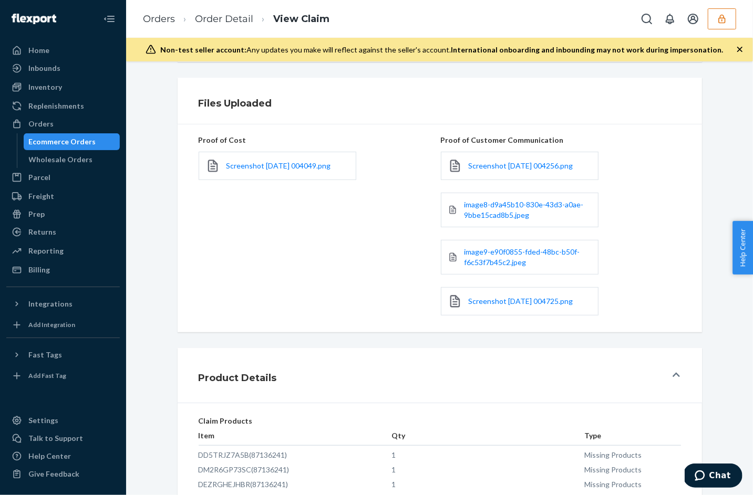
scroll to position [284, 0]
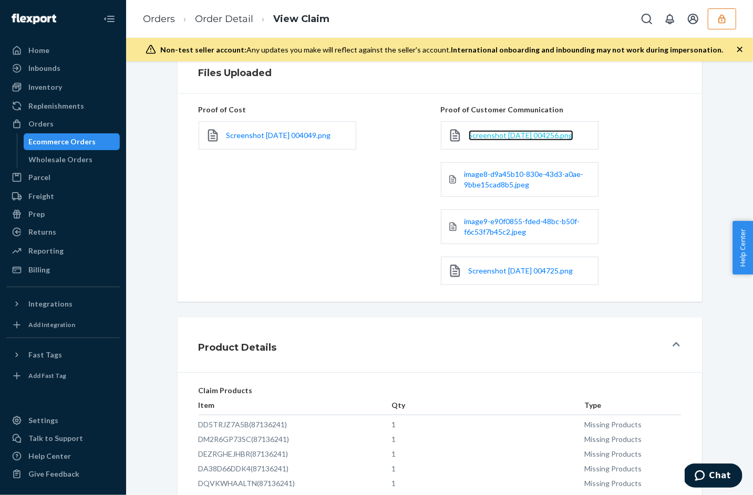
click at [504, 136] on span "Screenshot 2025-09-25 004256.png" at bounding box center [521, 135] width 105 height 9
click at [542, 185] on link "image8-d9a45b10-830e-43d3-a0ae-9bbe15cad8b5.jpeg" at bounding box center [528, 179] width 128 height 21
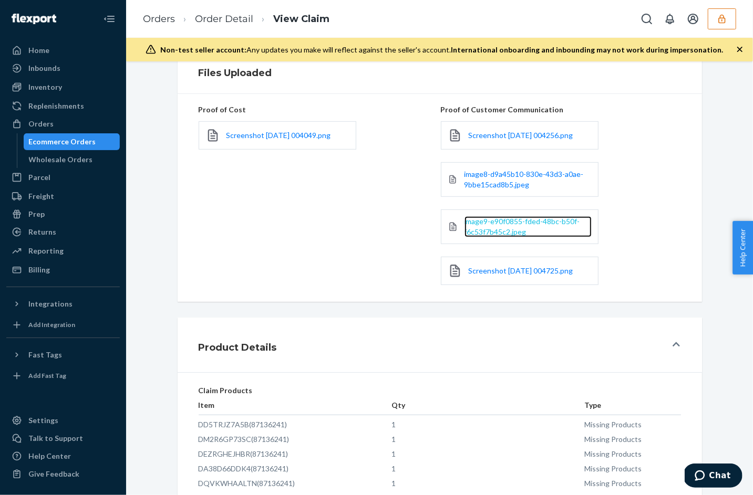
click at [499, 220] on span "image9-e90f0855-fded-48bc-b50f-f6c53f7b45c2.jpeg" at bounding box center [522, 226] width 116 height 19
click at [508, 275] on div "Screenshot 2025-09-25 004725.png" at bounding box center [520, 271] width 158 height 28
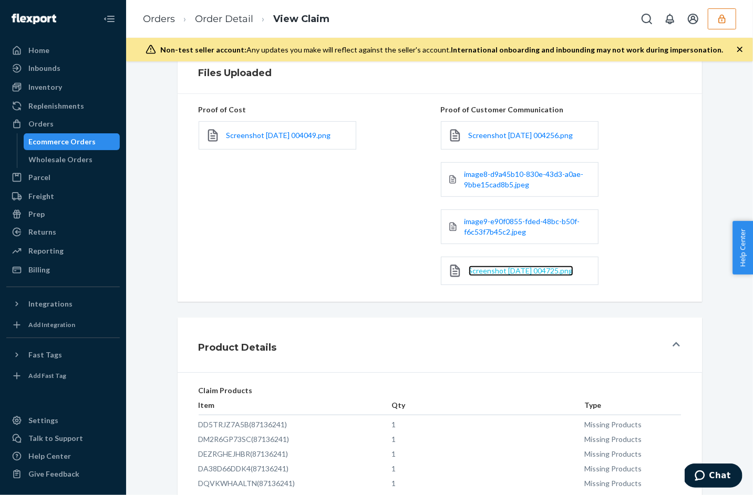
click at [503, 266] on span "Screenshot 2025-09-25 004725.png" at bounding box center [521, 270] width 105 height 9
click at [214, 24] on link "Order Detail" at bounding box center [224, 19] width 58 height 12
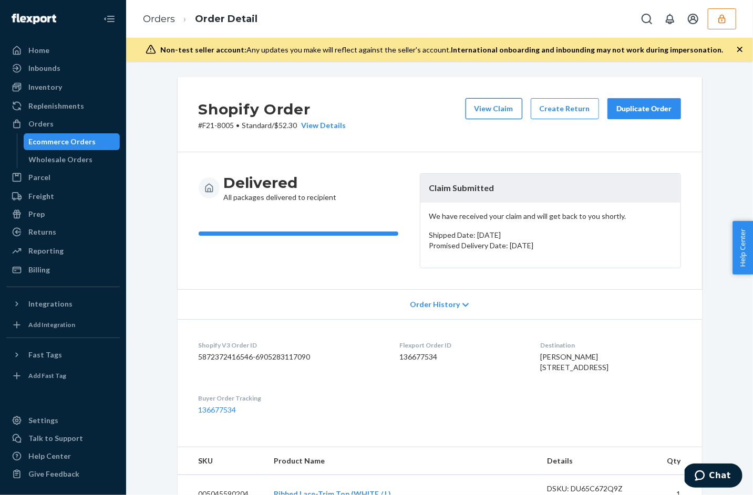
click at [494, 112] on button "View Claim" at bounding box center [493, 108] width 57 height 21
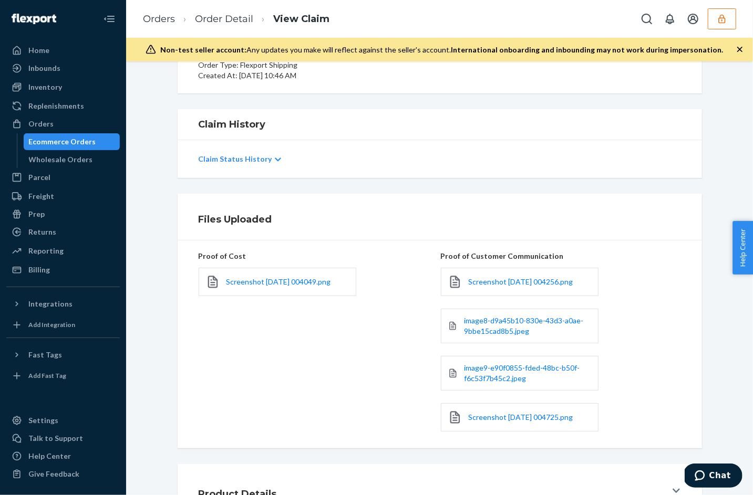
scroll to position [159, 0]
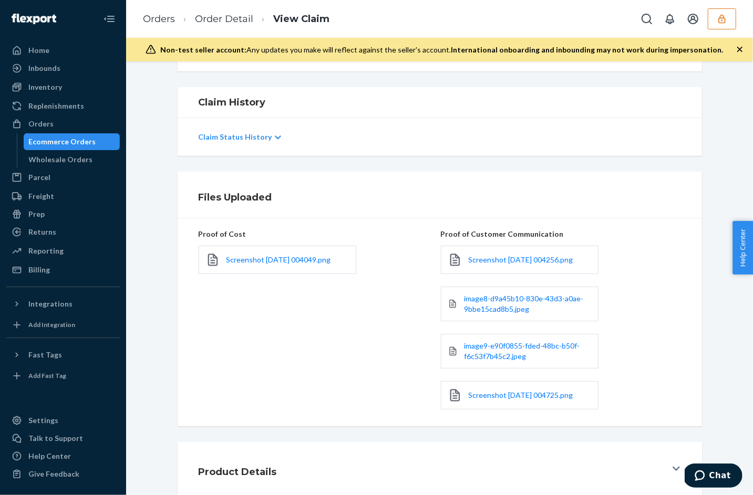
click at [347, 476] on div "Product Details" at bounding box center [433, 469] width 468 height 29
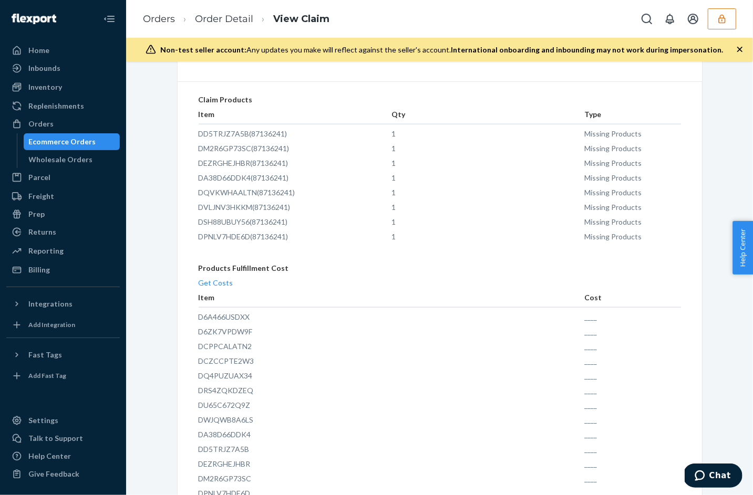
scroll to position [520, 0]
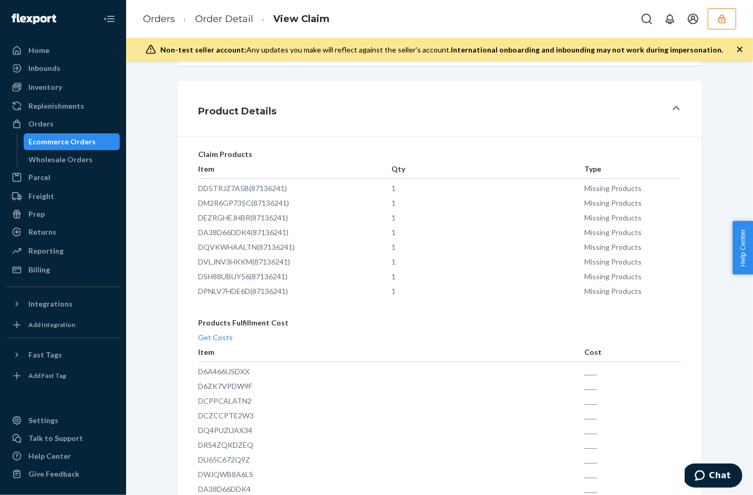
click at [271, 188] on td "DD5TRJZ7A5B (87136241)" at bounding box center [295, 186] width 193 height 15
copy td "87136241"
click at [216, 25] on li "Order Detail" at bounding box center [214, 19] width 78 height 14
click at [214, 21] on link "Order Detail" at bounding box center [224, 19] width 58 height 12
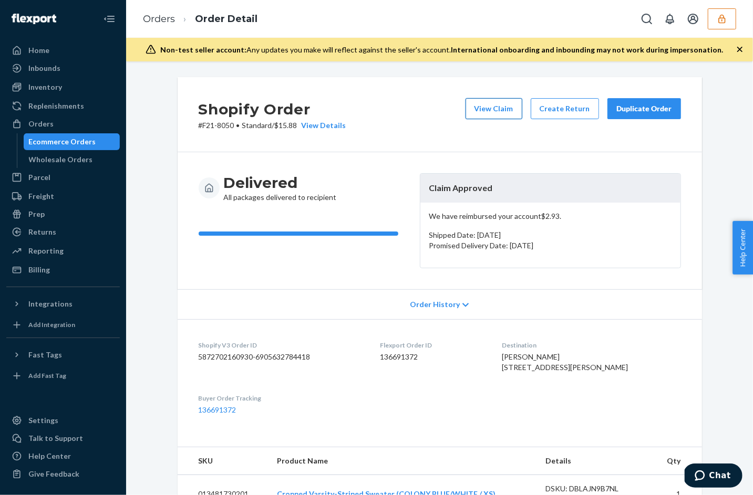
click at [497, 115] on button "View Claim" at bounding box center [493, 108] width 57 height 21
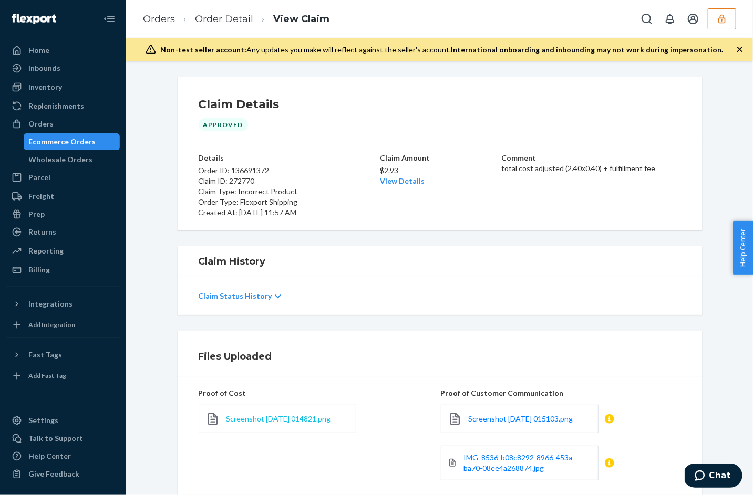
scroll to position [72, 0]
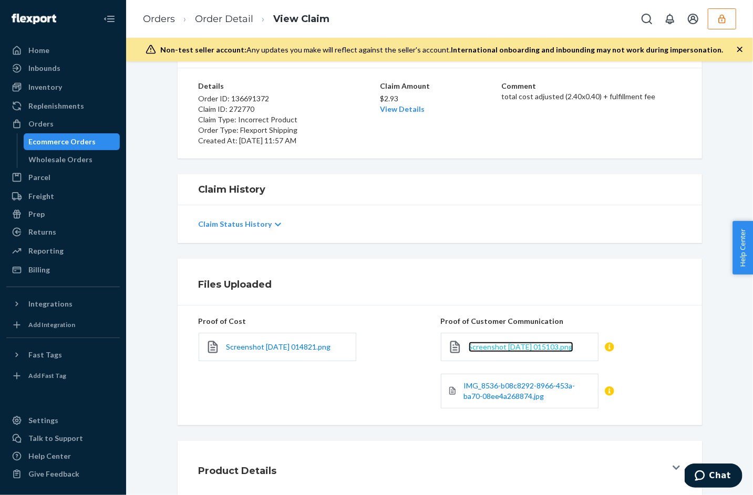
click at [538, 349] on span "Screenshot 2025-09-19 015103.png" at bounding box center [521, 347] width 105 height 9
click at [522, 403] on div "IMG_8536-b08c8292-8966-453a-ba70-08ee4a268874.jpg" at bounding box center [520, 391] width 158 height 35
click at [513, 394] on span "IMG_8536-b08c8292-8966-453a-ba70-08ee4a268874.jpg" at bounding box center [518, 390] width 111 height 19
click at [300, 480] on div "Product Details" at bounding box center [433, 468] width 468 height 29
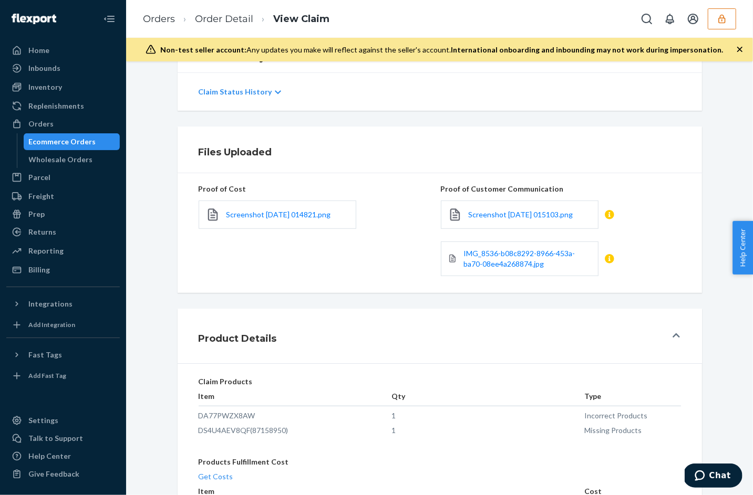
scroll to position [323, 0]
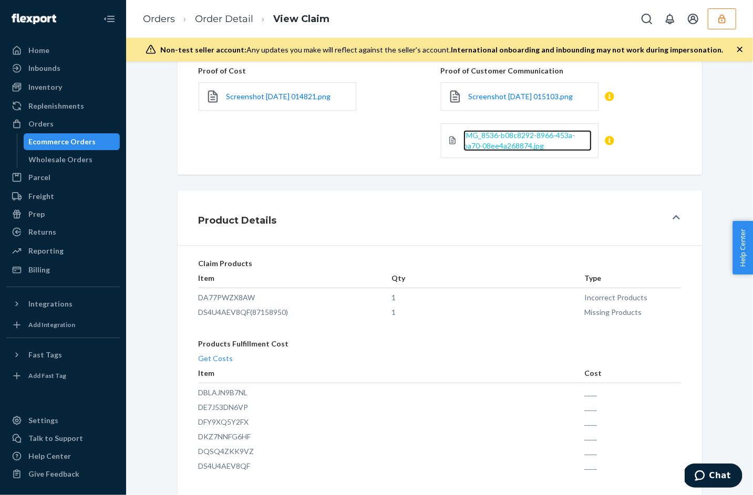
click at [501, 135] on span "IMG_8536-b08c8292-8966-453a-ba70-08ee4a268874.jpg" at bounding box center [518, 140] width 111 height 19
click at [241, 16] on link "Order Detail" at bounding box center [224, 19] width 58 height 12
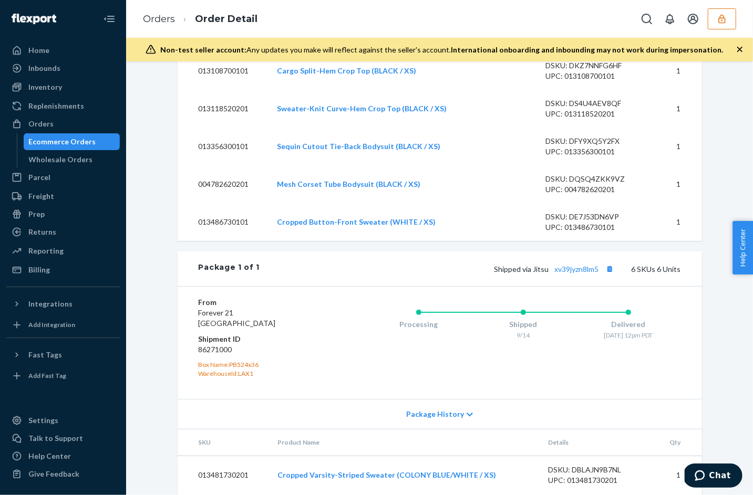
scroll to position [679, 0]
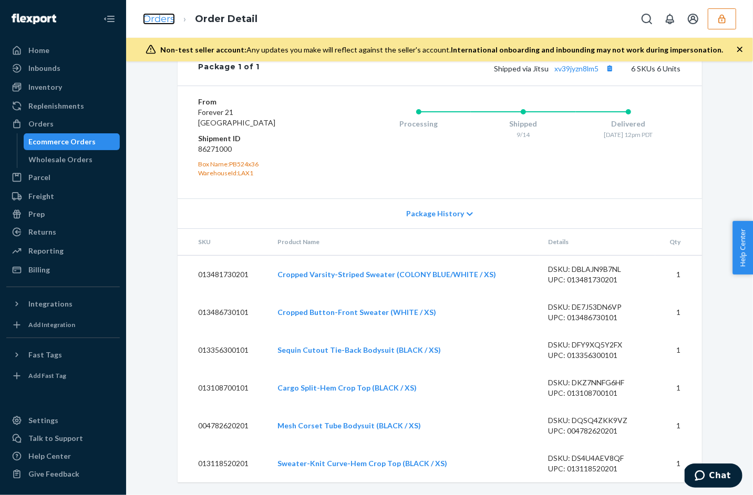
click at [162, 17] on link "Orders" at bounding box center [159, 19] width 32 height 12
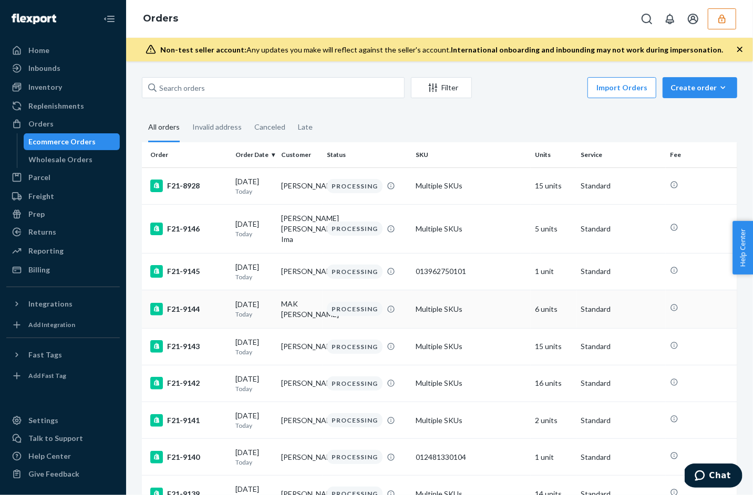
scroll to position [9, 0]
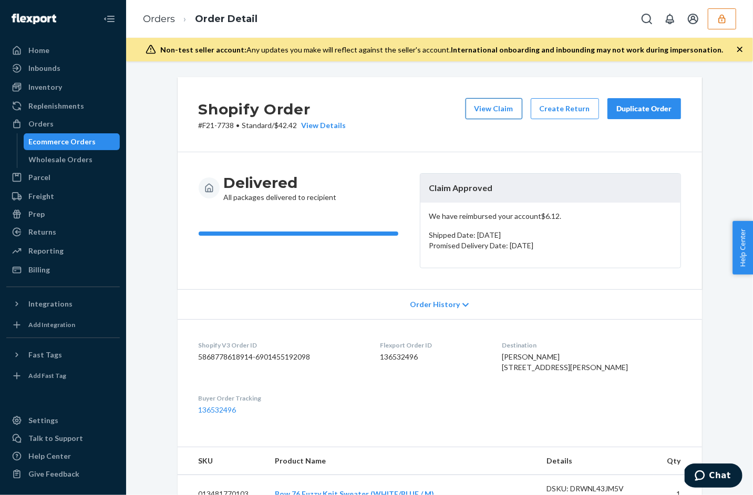
click at [498, 115] on button "View Claim" at bounding box center [493, 108] width 57 height 21
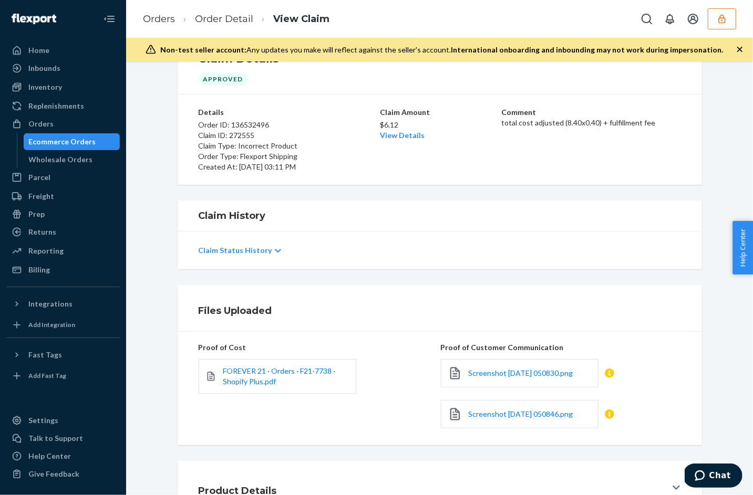
scroll to position [66, 0]
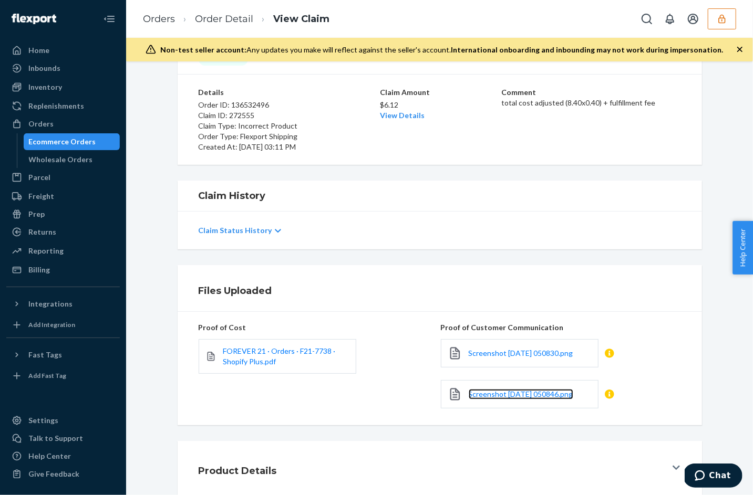
click at [510, 389] on link "Screenshot [DATE] 050846.png" at bounding box center [521, 394] width 105 height 11
click at [503, 365] on div "Screenshot [DATE] 050830.png" at bounding box center [520, 353] width 158 height 28
click at [500, 355] on span "Screenshot [DATE] 050830.png" at bounding box center [521, 353] width 105 height 9
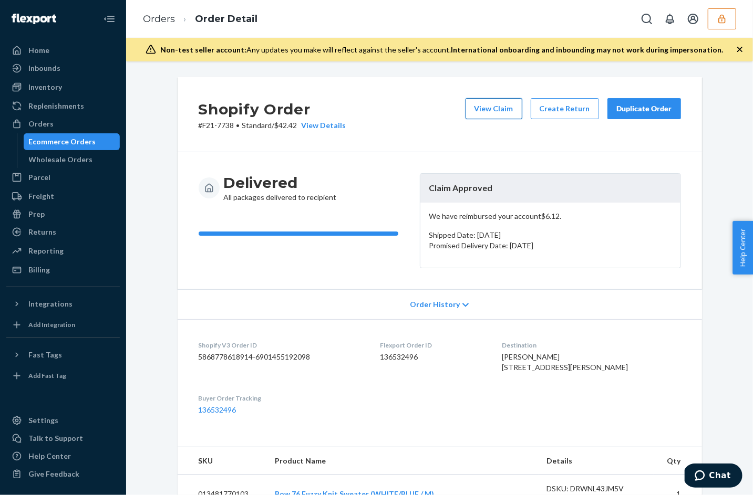
click at [506, 107] on button "View Claim" at bounding box center [493, 108] width 57 height 21
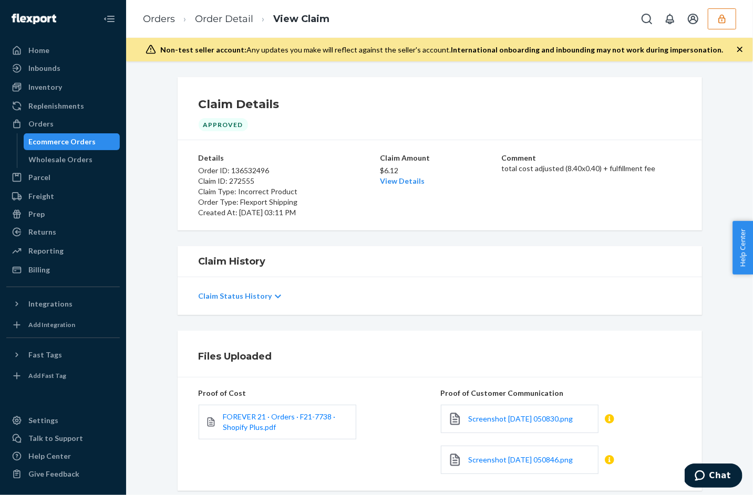
scroll to position [66, 0]
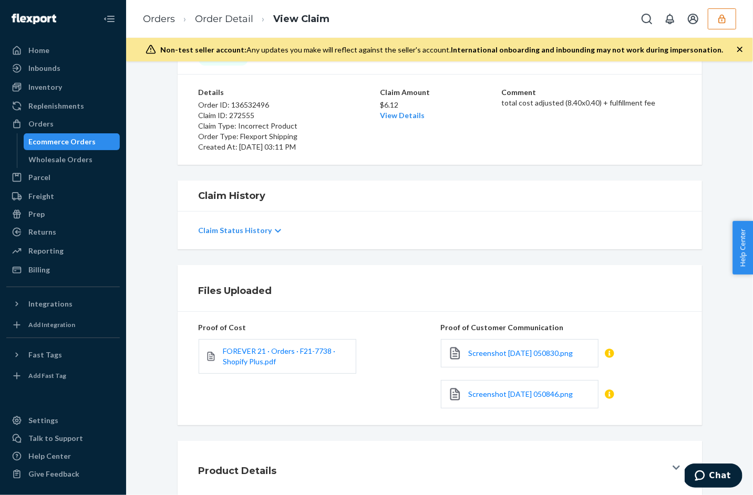
click at [483, 380] on div "Screenshot [DATE] 050846.png" at bounding box center [520, 394] width 158 height 28
click at [484, 398] on div "Screenshot 2025-09-18 050846.png" at bounding box center [520, 394] width 158 height 28
click at [480, 390] on span "Screenshot 2025-09-18 050846.png" at bounding box center [521, 394] width 105 height 9
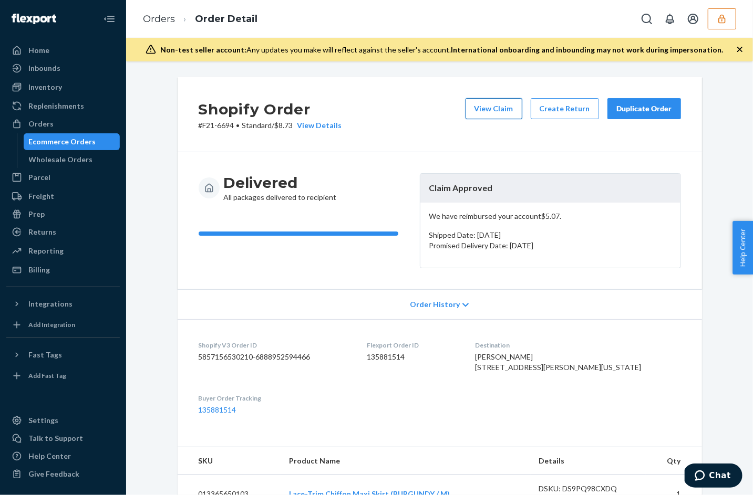
click at [504, 108] on button "View Claim" at bounding box center [493, 108] width 57 height 21
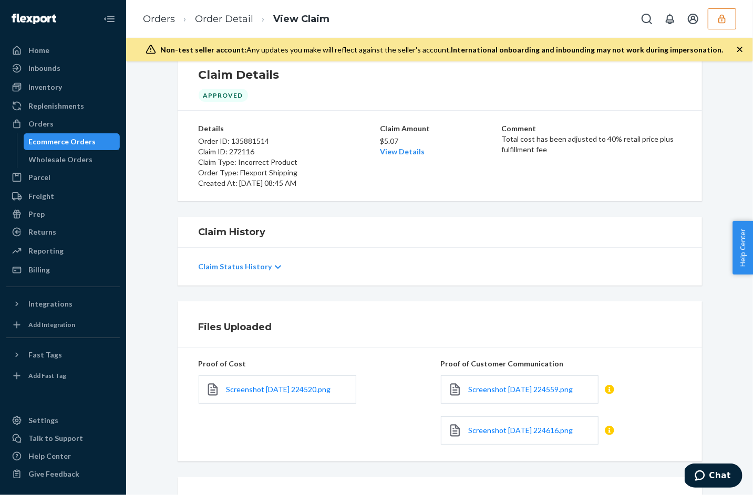
scroll to position [66, 0]
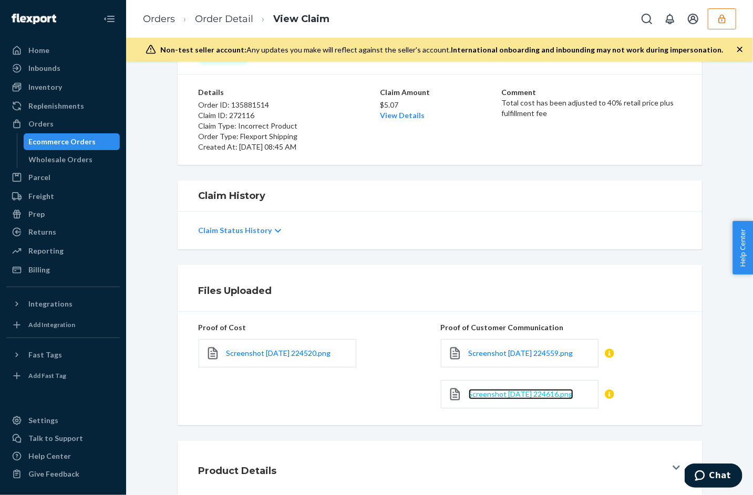
click at [527, 393] on span "Screenshot [DATE] 224616.png" at bounding box center [521, 394] width 105 height 9
click at [472, 355] on span "Screenshot [DATE] 224559.png" at bounding box center [521, 353] width 105 height 9
